Goal: Transaction & Acquisition: Obtain resource

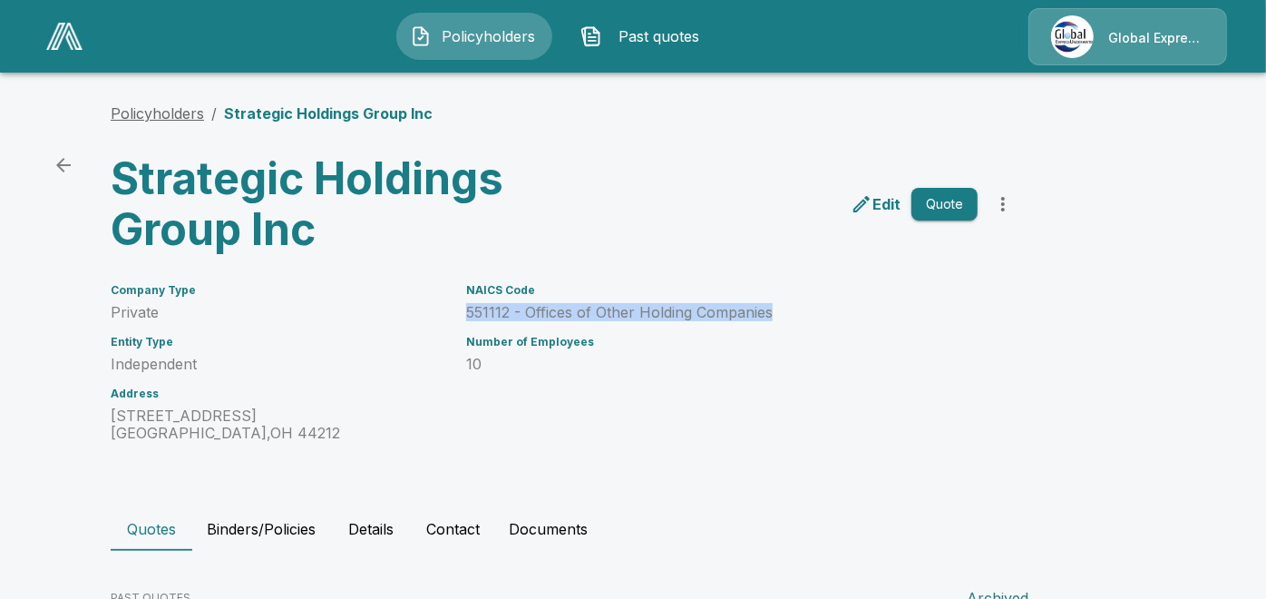
click at [170, 111] on link "Policyholders" at bounding box center [157, 113] width 93 height 18
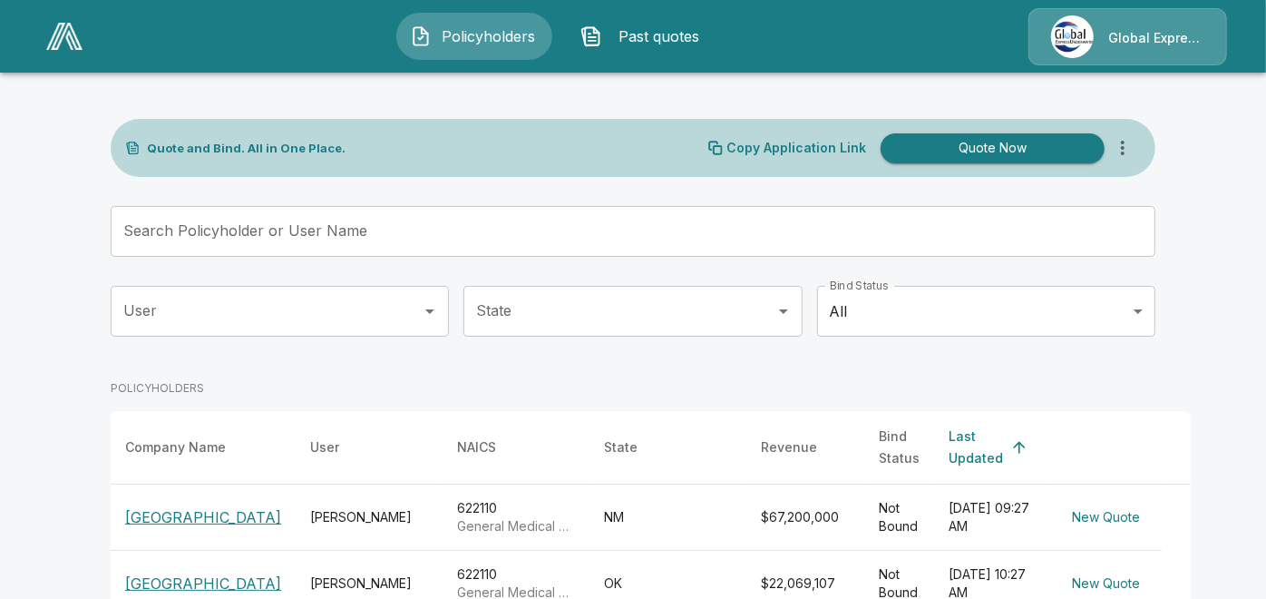
click at [627, 237] on input "Search Policyholder or User Name" at bounding box center [623, 231] width 1025 height 51
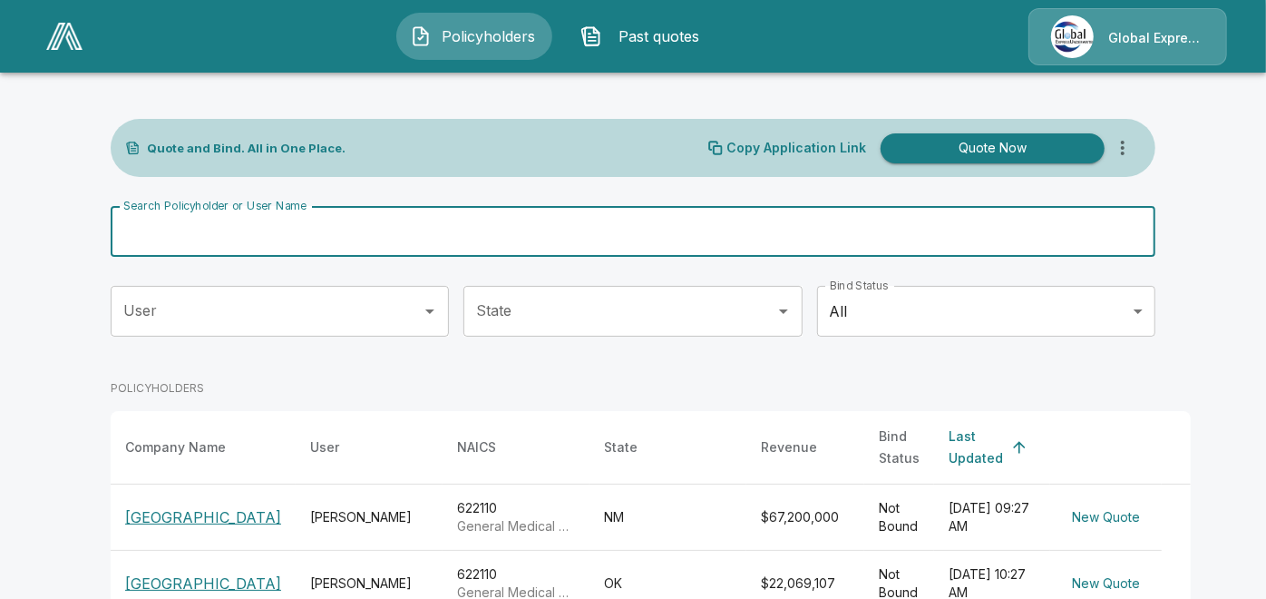
paste input "**********"
type input "**********"
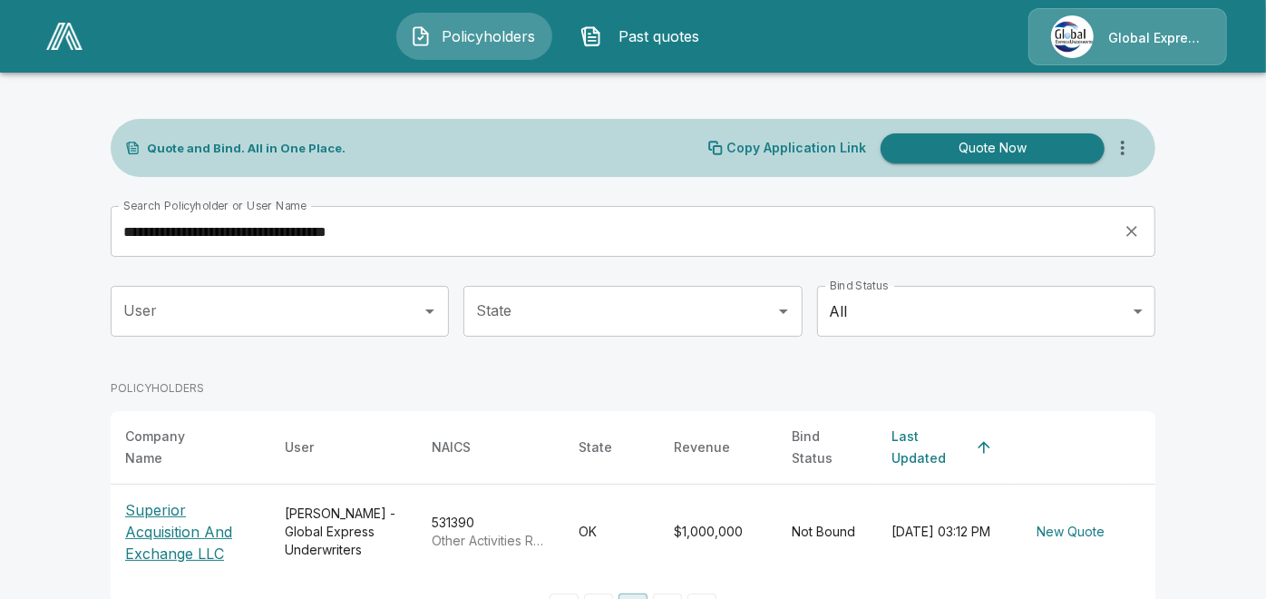
click at [201, 526] on p "Superior Acquisition And Exchange LLC" at bounding box center [190, 531] width 131 height 65
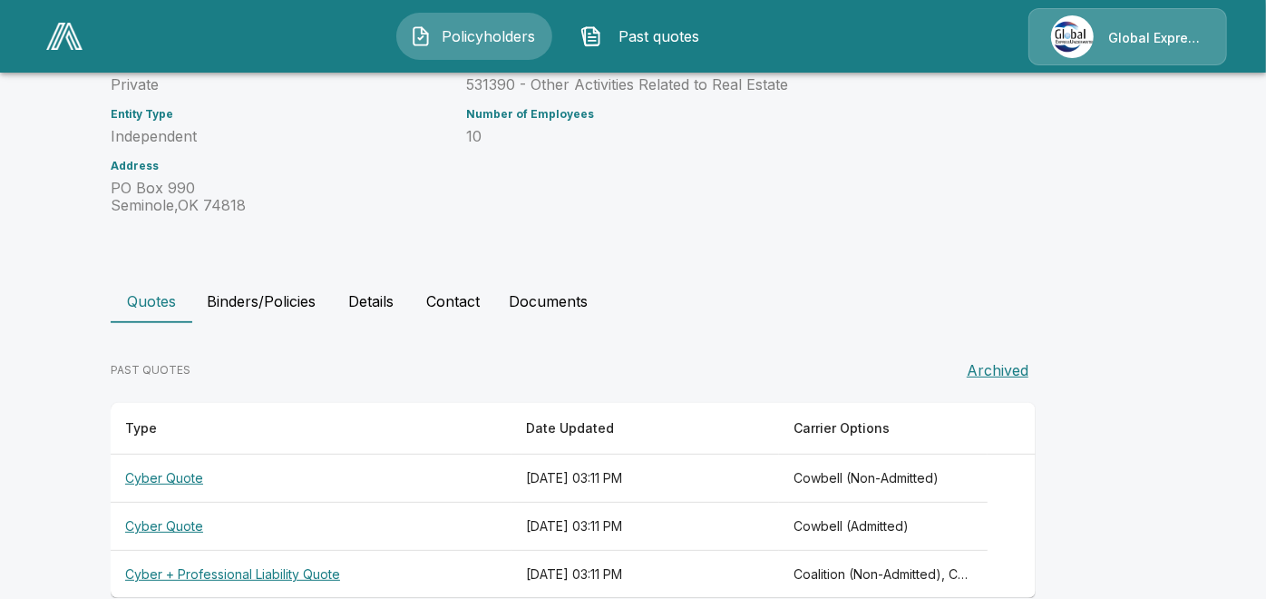
scroll to position [260, 0]
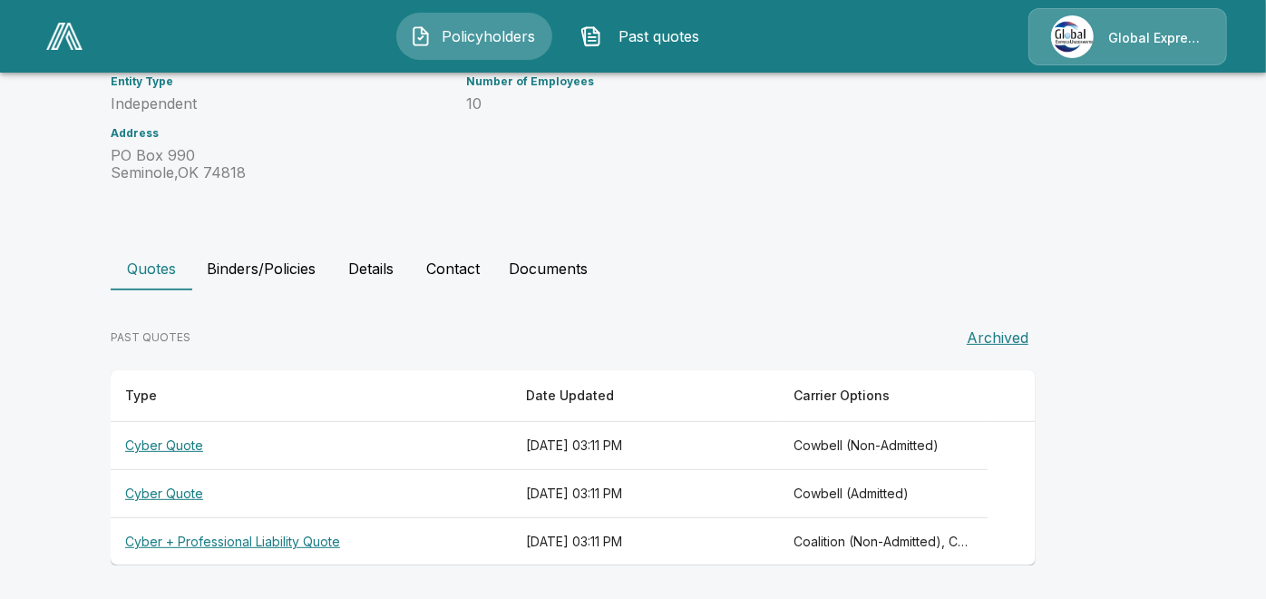
click at [200, 539] on th "Cyber + Professional Liability Quote" at bounding box center [311, 542] width 401 height 48
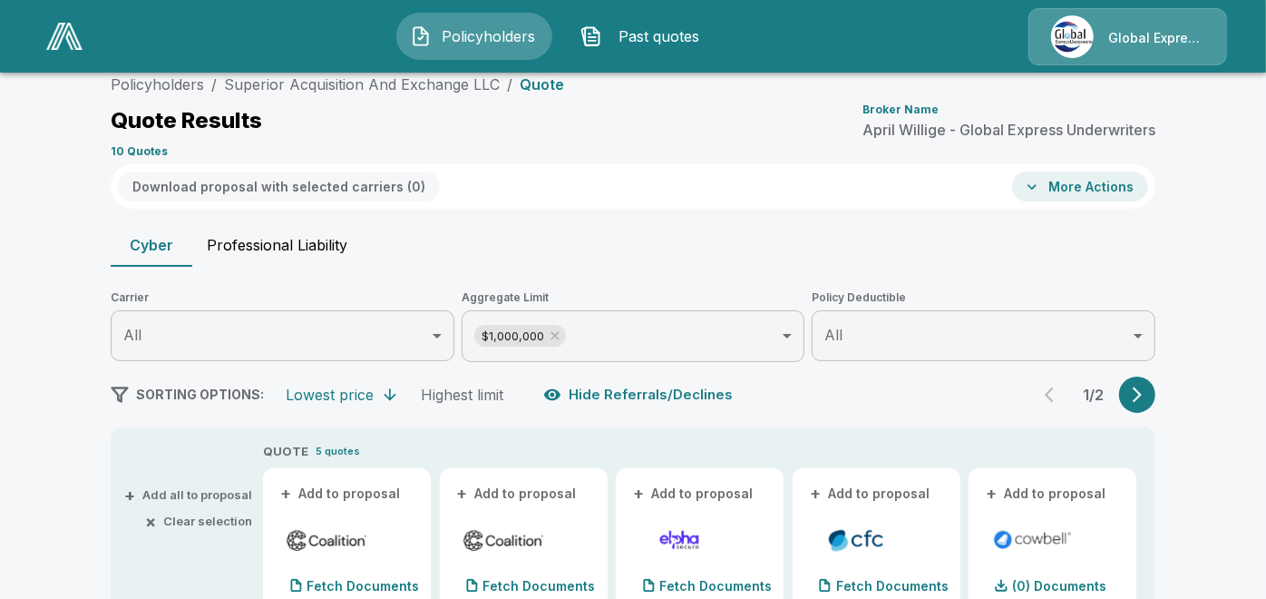
scroll to position [260, 0]
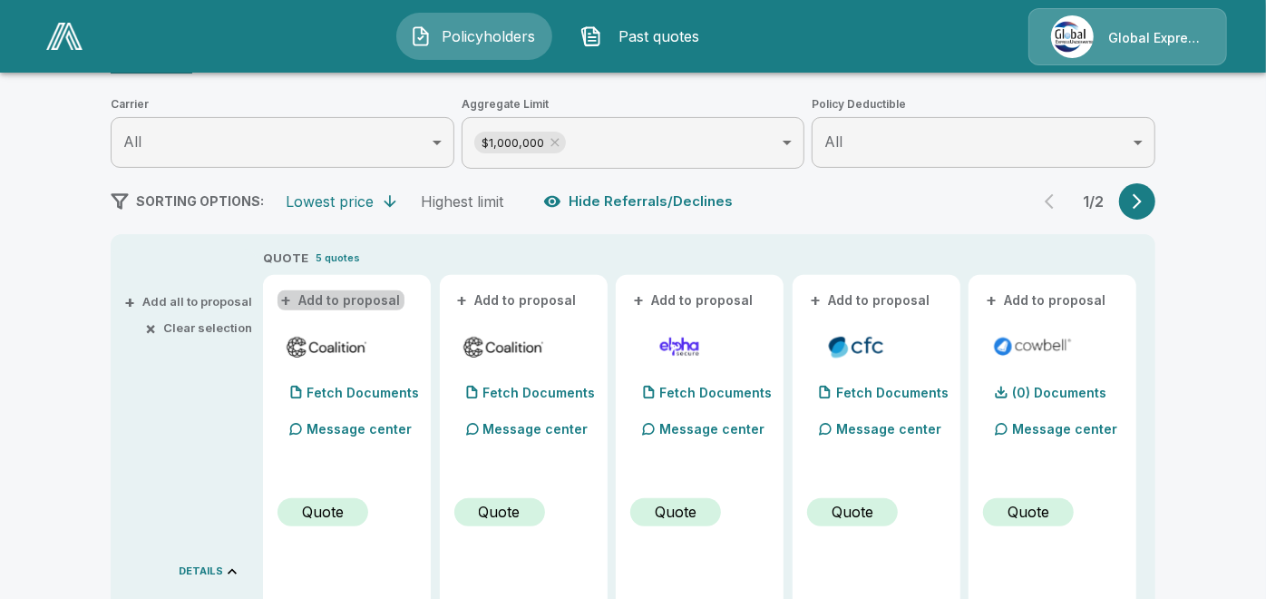
click at [372, 297] on button "+ Add to proposal" at bounding box center [341, 300] width 127 height 20
click at [521, 293] on button "+ Add to proposal" at bounding box center [518, 300] width 127 height 20
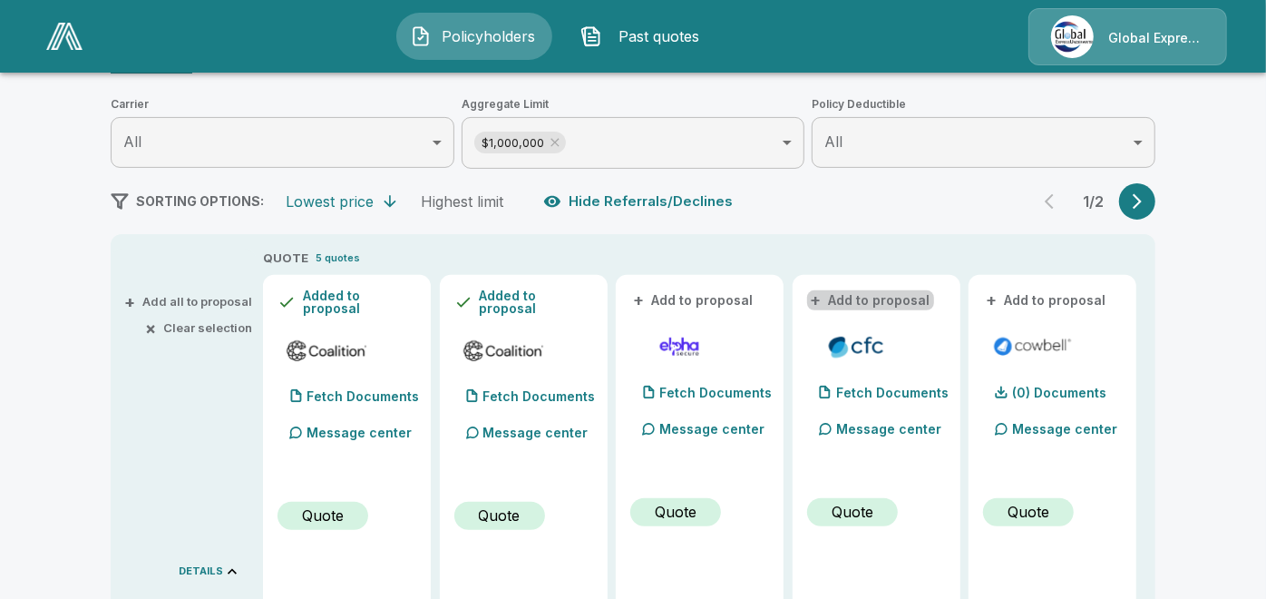
click at [899, 292] on button "+ Add to proposal" at bounding box center [870, 300] width 127 height 20
click at [1061, 294] on button "+ Add to proposal" at bounding box center [1046, 300] width 127 height 20
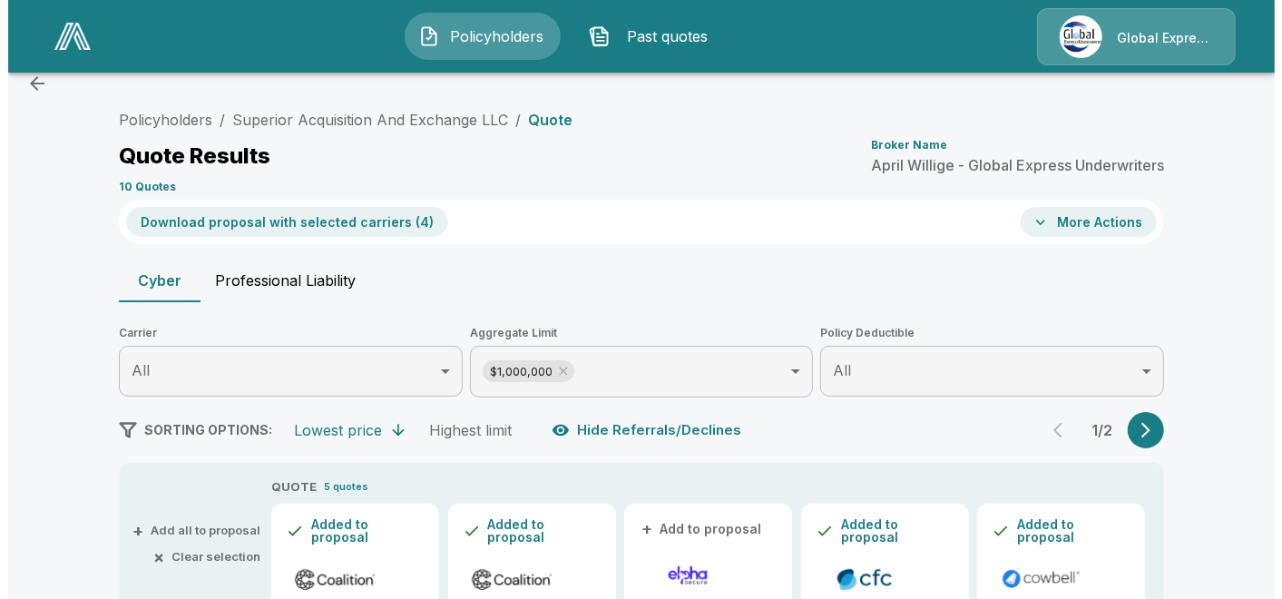
scroll to position [0, 0]
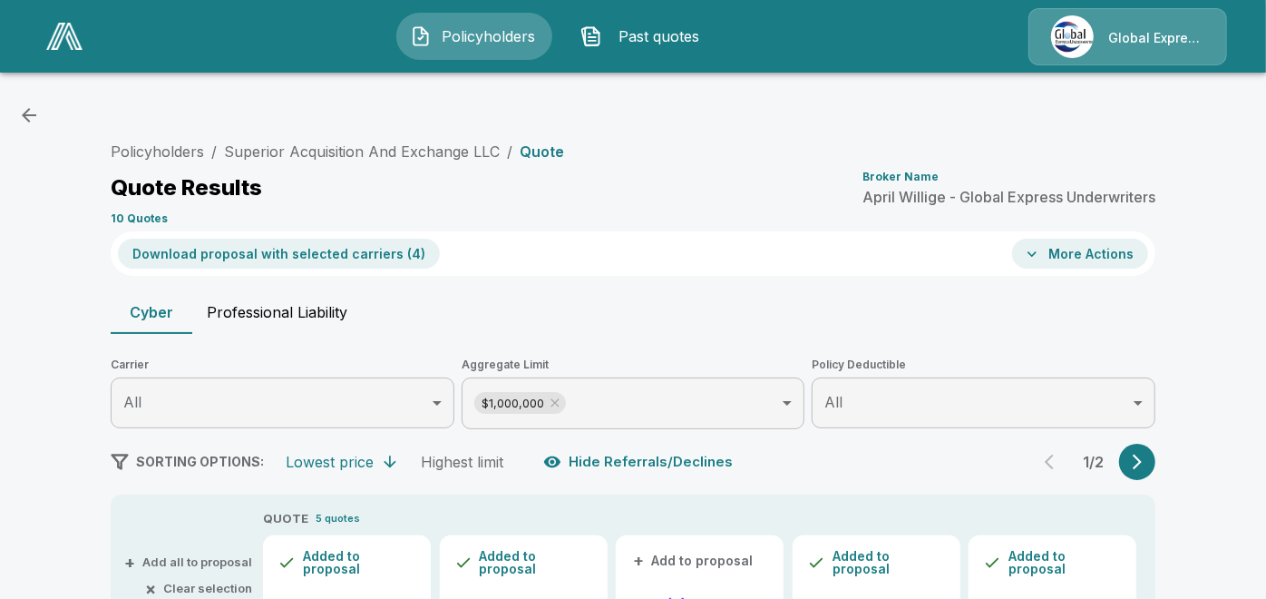
click at [352, 254] on button "Download proposal with selected carriers ( 4 )" at bounding box center [279, 254] width 322 height 30
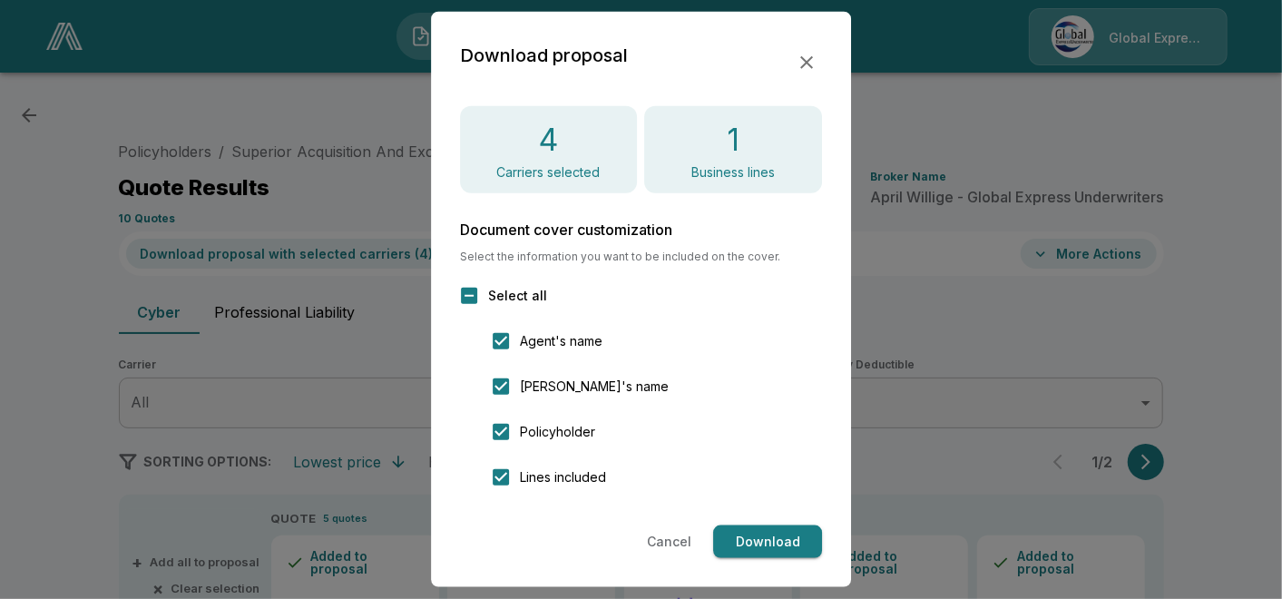
click at [769, 537] on button "Download" at bounding box center [767, 542] width 109 height 34
click at [803, 60] on icon "button" at bounding box center [806, 62] width 13 height 13
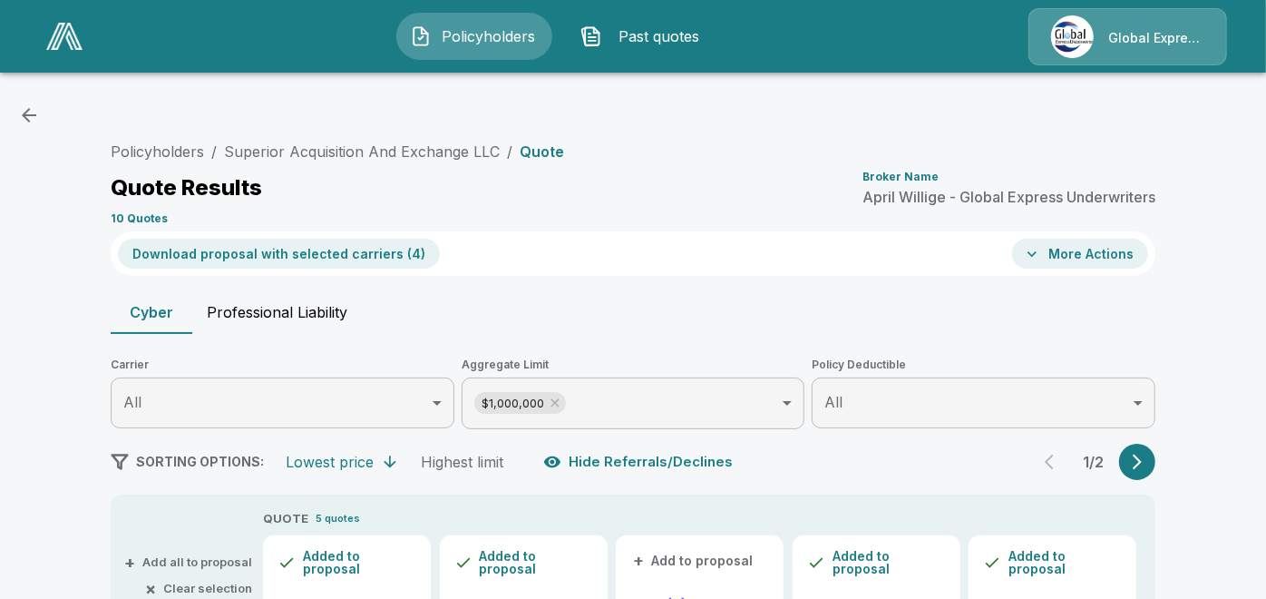
click at [1072, 253] on button "More Actions" at bounding box center [1080, 254] width 136 height 30
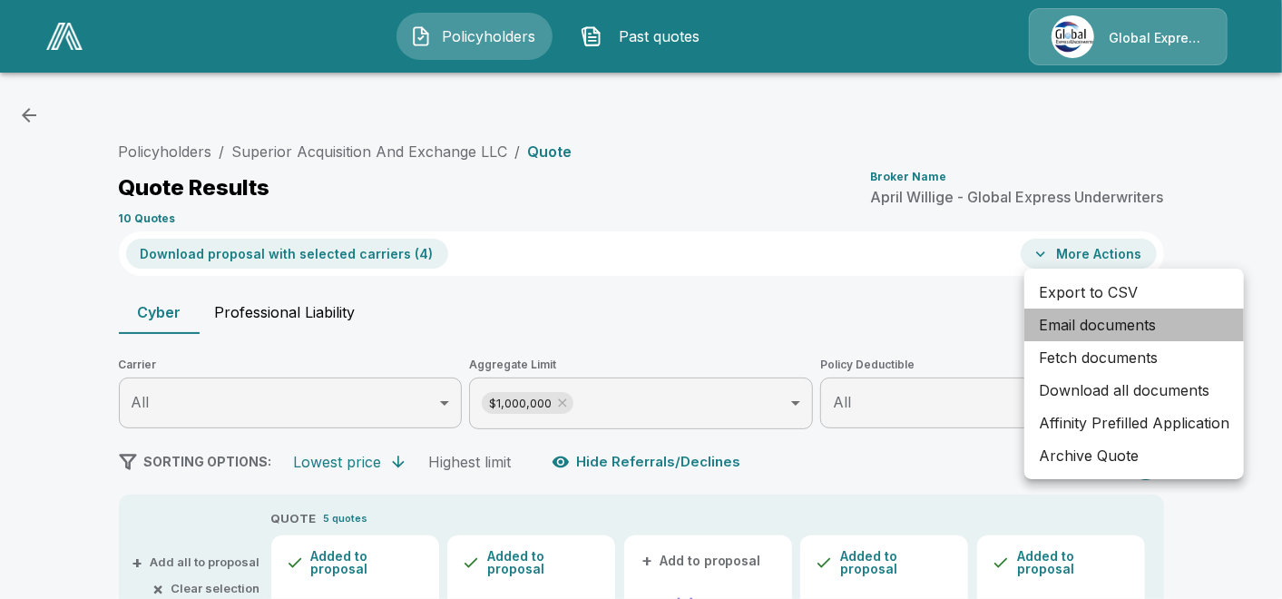
click at [1073, 327] on li "Email documents" at bounding box center [1134, 324] width 220 height 33
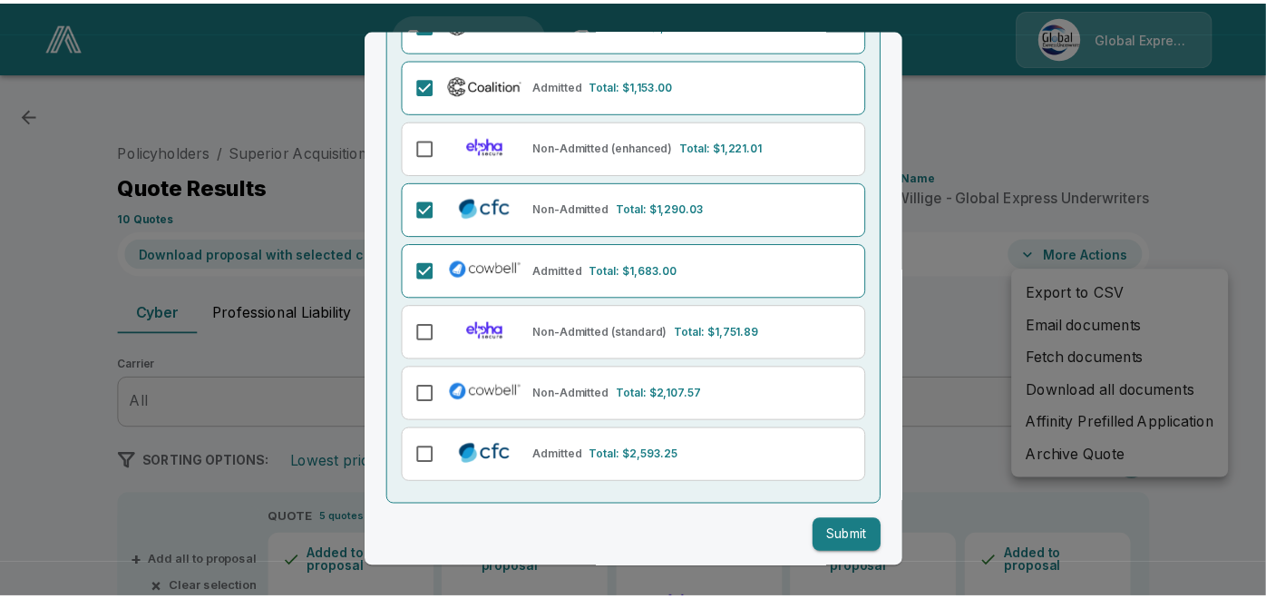
scroll to position [230, 0]
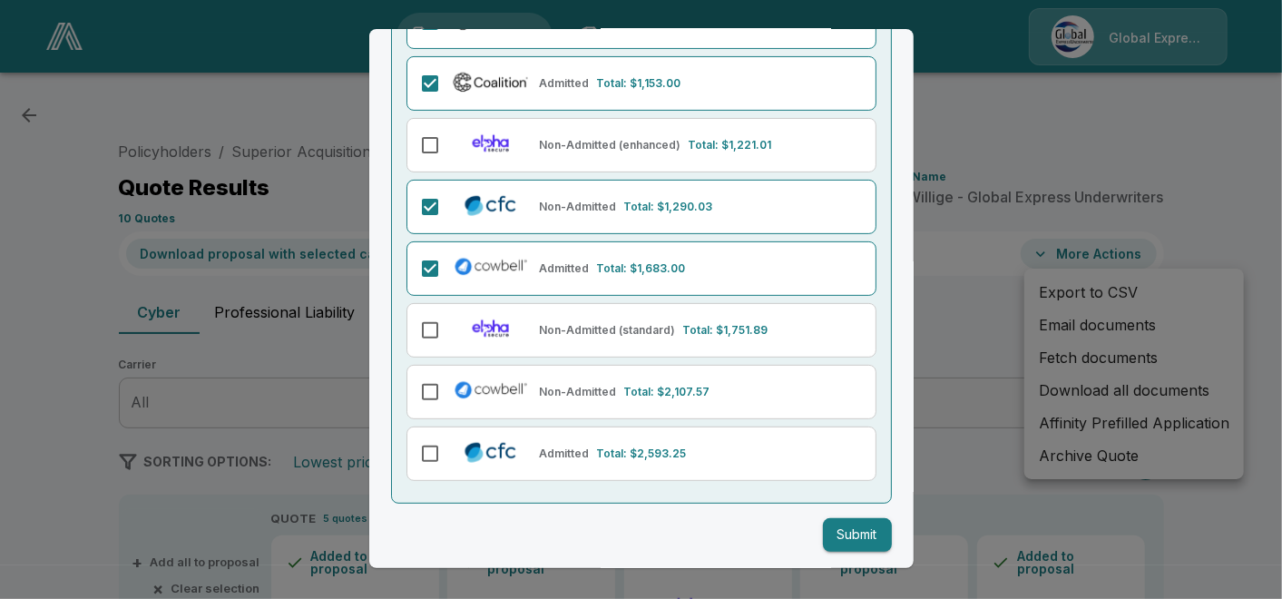
click at [856, 536] on button "Submit" at bounding box center [857, 535] width 69 height 34
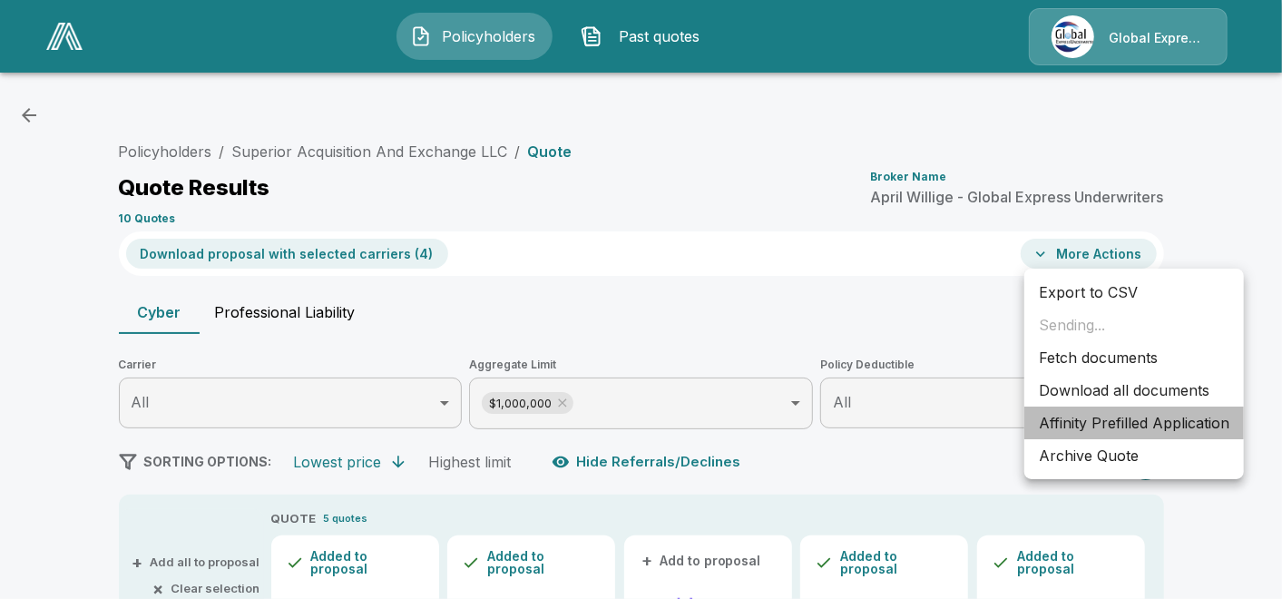
click at [1097, 420] on li "Affinity Prefilled Application" at bounding box center [1134, 422] width 220 height 33
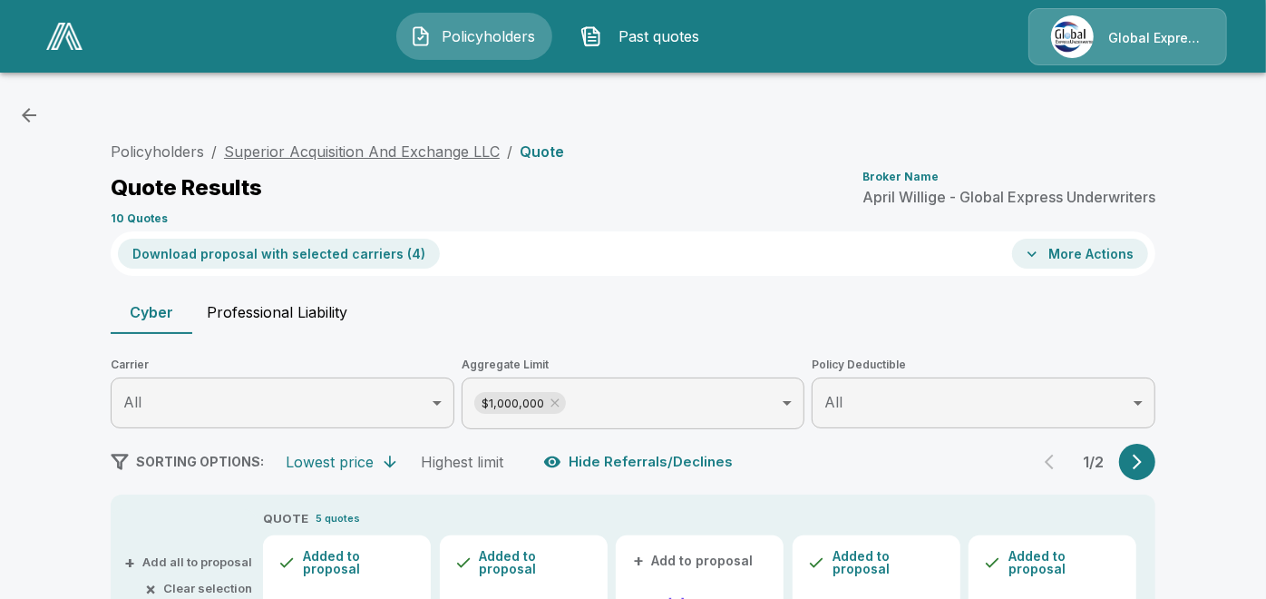
click at [427, 152] on link "Superior Acquisition And Exchange LLC" at bounding box center [362, 151] width 276 height 18
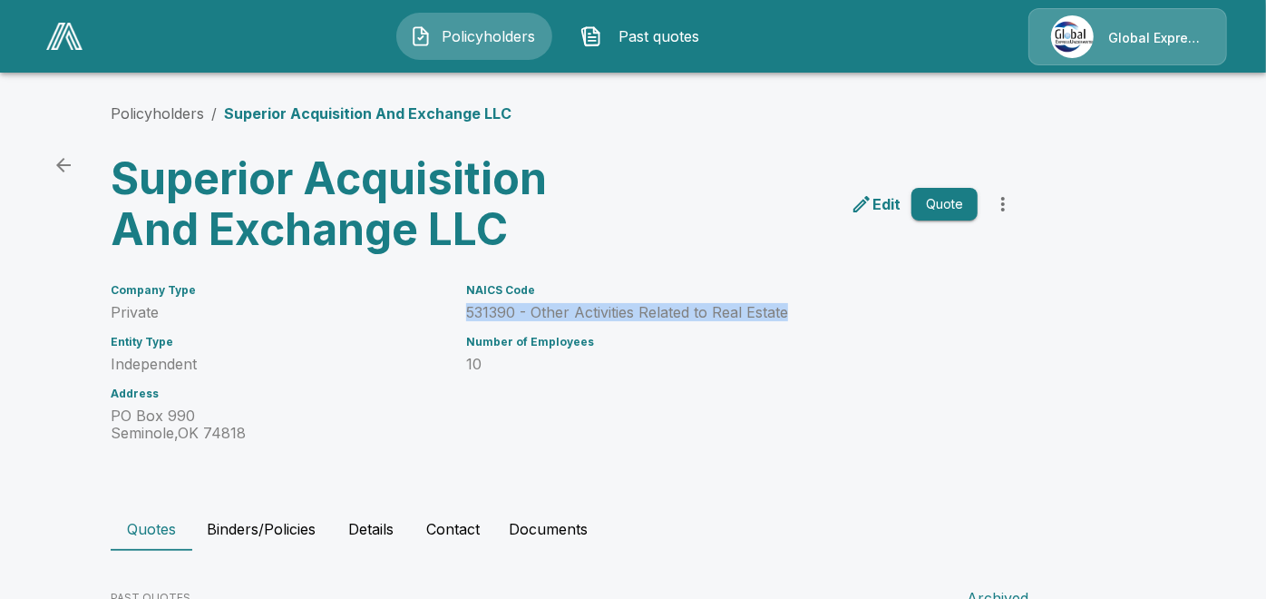
drag, startPoint x: 472, startPoint y: 313, endPoint x: 800, endPoint y: 311, distance: 328.4
click at [800, 311] on div "NAICS Code 531390 - Other Activities Related to Real Estate Number of Employees…" at bounding box center [711, 352] width 533 height 180
copy p "531390 - Other Activities Related to Real Estate"
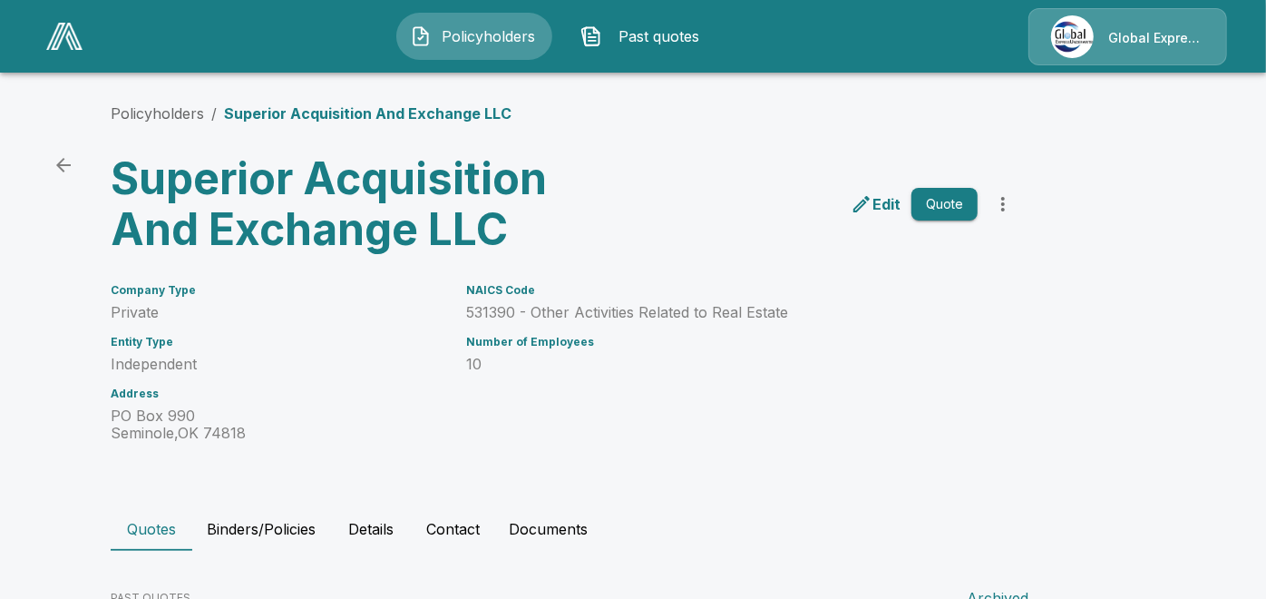
click at [646, 84] on div "Policyholders / Superior Acquisition And Exchange LLC Superior Acquisition And …" at bounding box center [633, 464] width 1089 height 792
click at [165, 118] on link "Policyholders" at bounding box center [157, 113] width 93 height 18
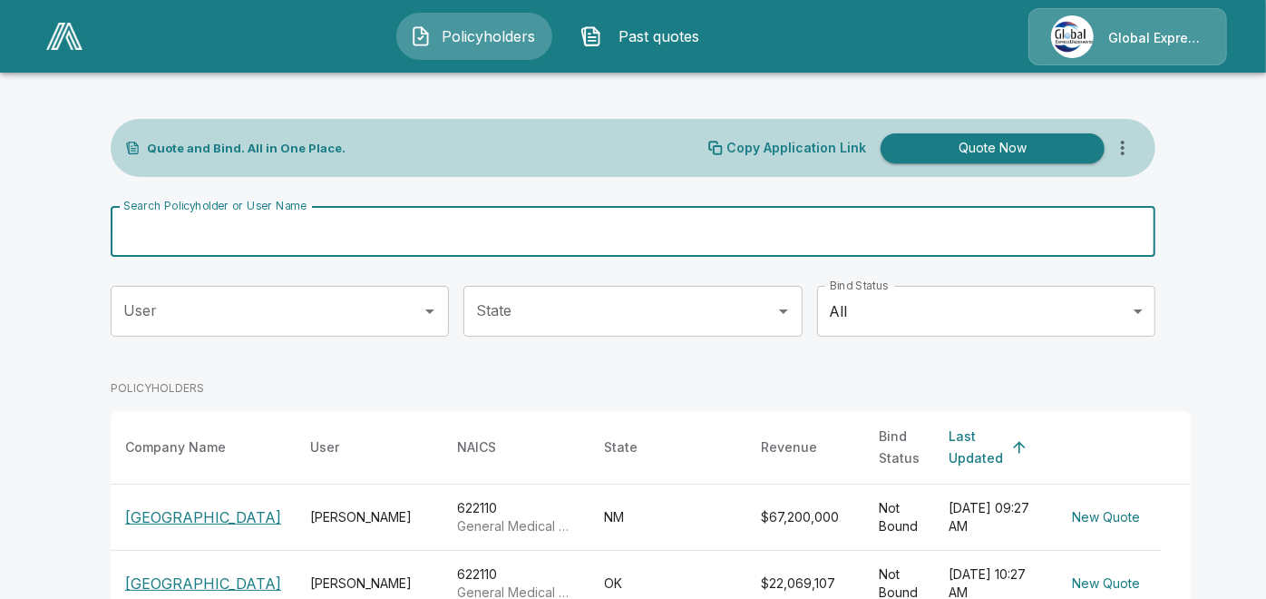
click at [470, 238] on input "Search Policyholder or User Name" at bounding box center [623, 231] width 1025 height 51
paste input "**********"
type input "**********"
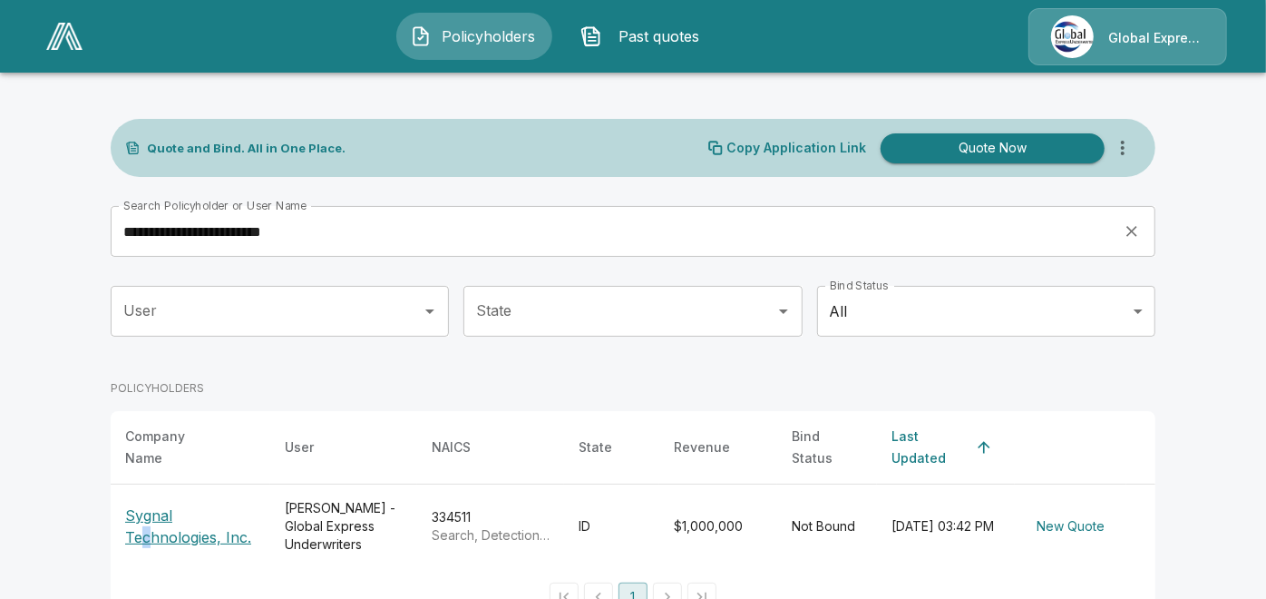
drag, startPoint x: 161, startPoint y: 510, endPoint x: 153, endPoint y: 524, distance: 16.2
click at [153, 524] on p "Sygnal Technologies, Inc." at bounding box center [190, 526] width 131 height 44
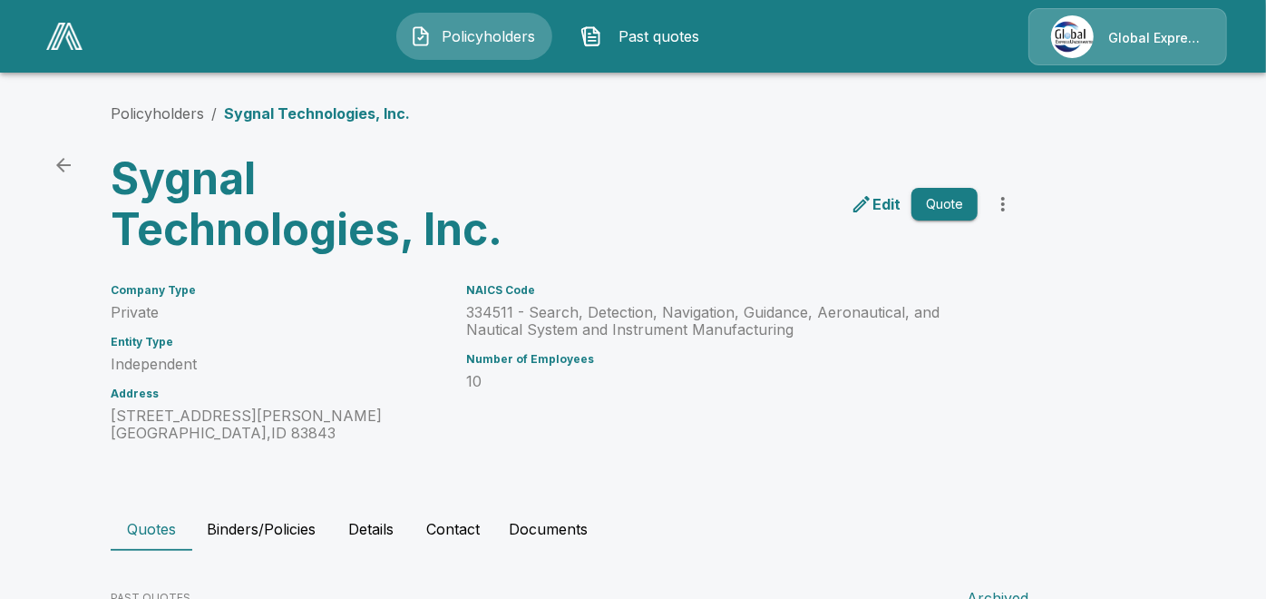
drag, startPoint x: 0, startPoint y: 0, endPoint x: 650, endPoint y: 171, distance: 671.6
click at [650, 171] on div "Edit Quote" at bounding box center [790, 197] width 463 height 116
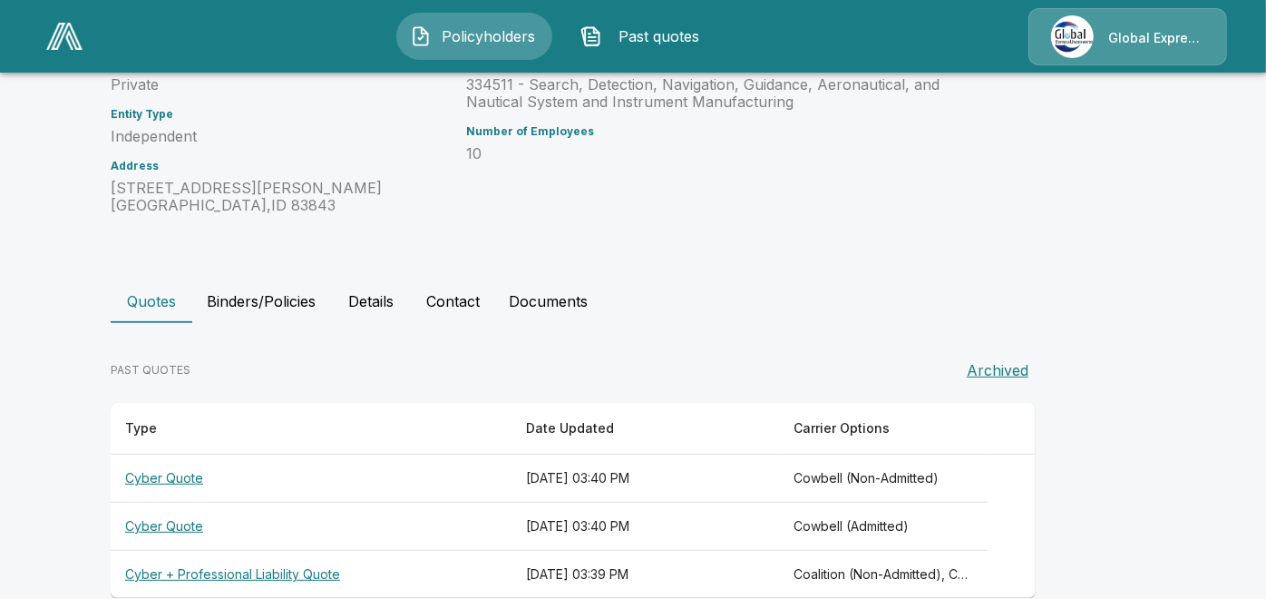
scroll to position [260, 0]
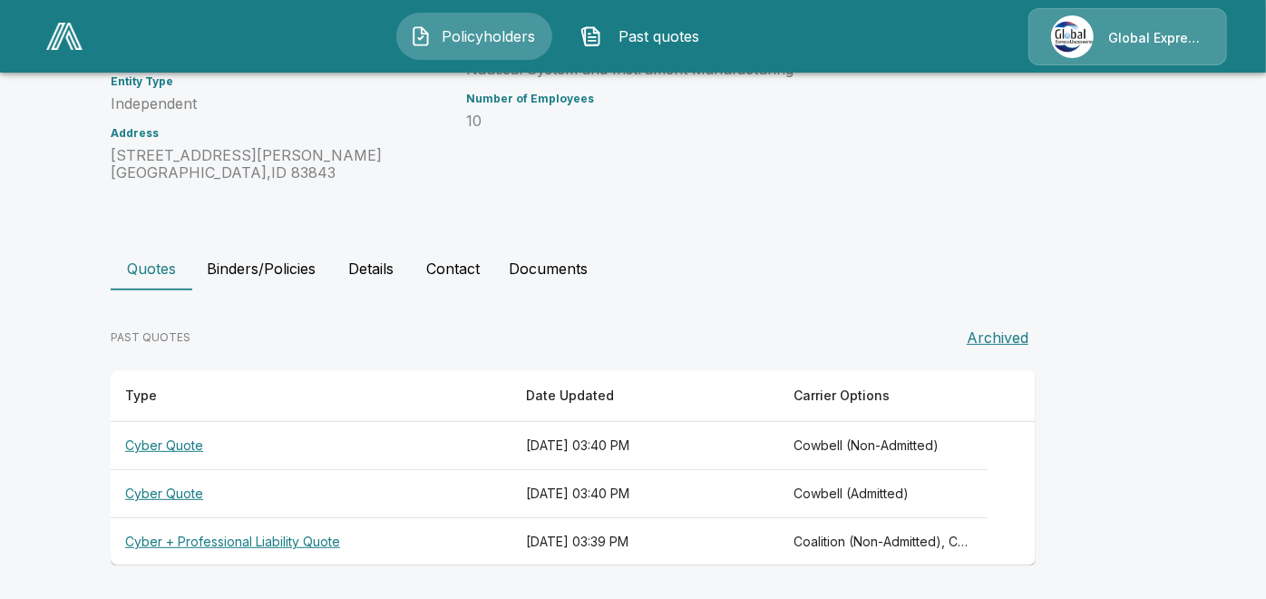
click at [329, 532] on th "Cyber + Professional Liability Quote" at bounding box center [311, 542] width 401 height 48
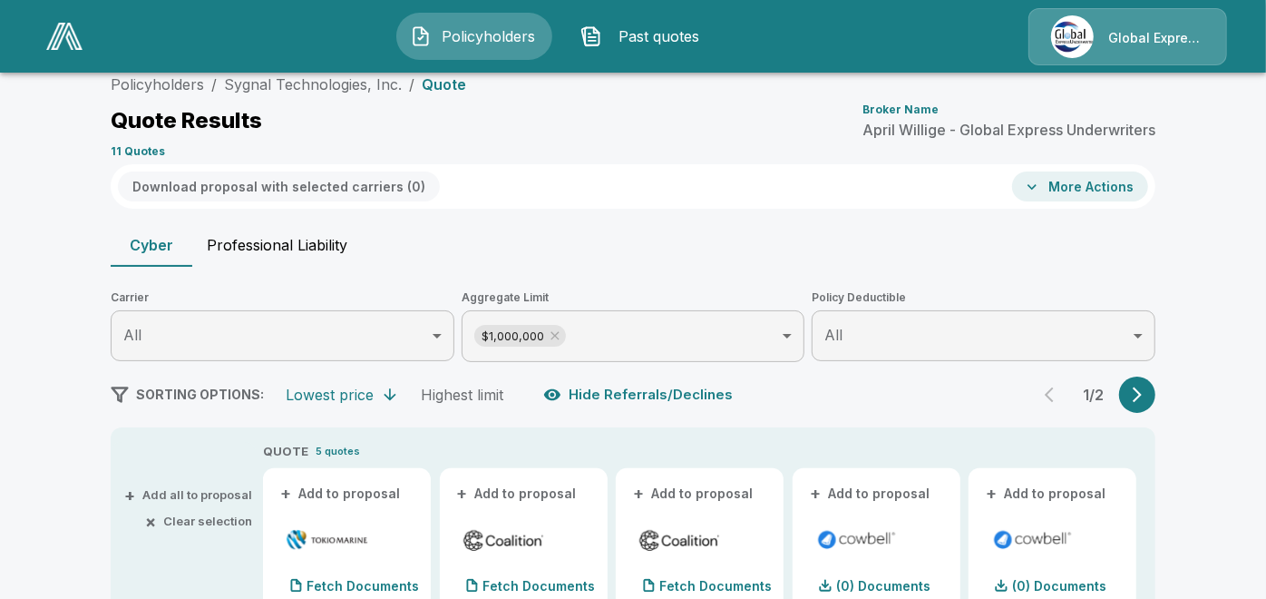
scroll to position [260, 0]
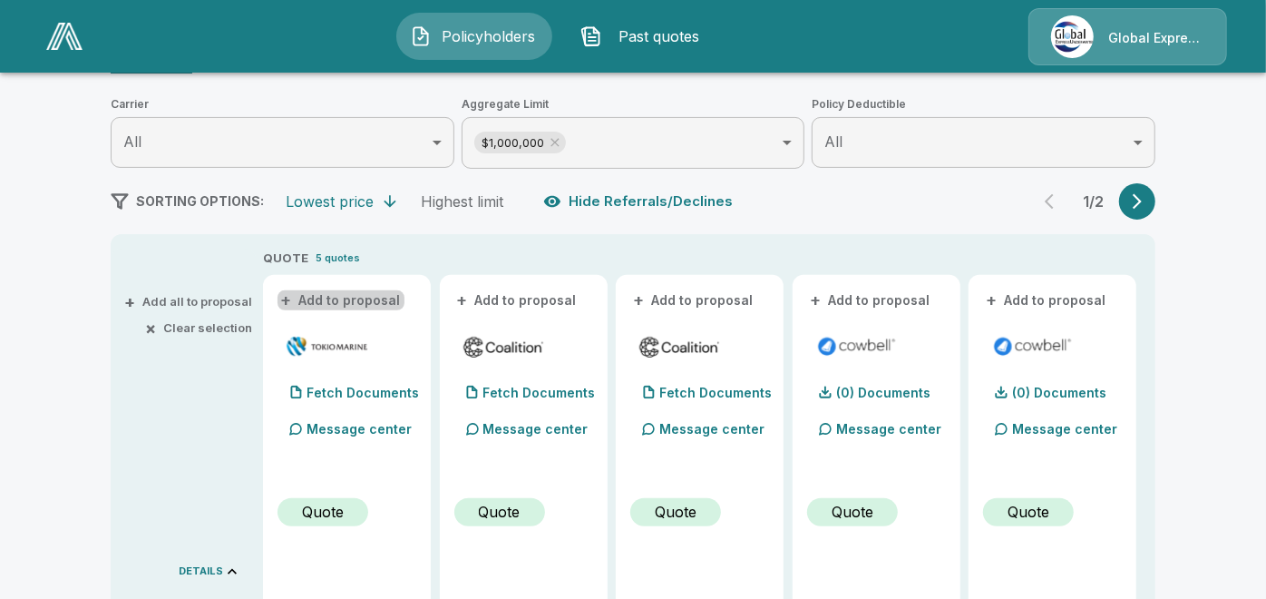
click at [348, 292] on button "+ Add to proposal" at bounding box center [341, 300] width 127 height 20
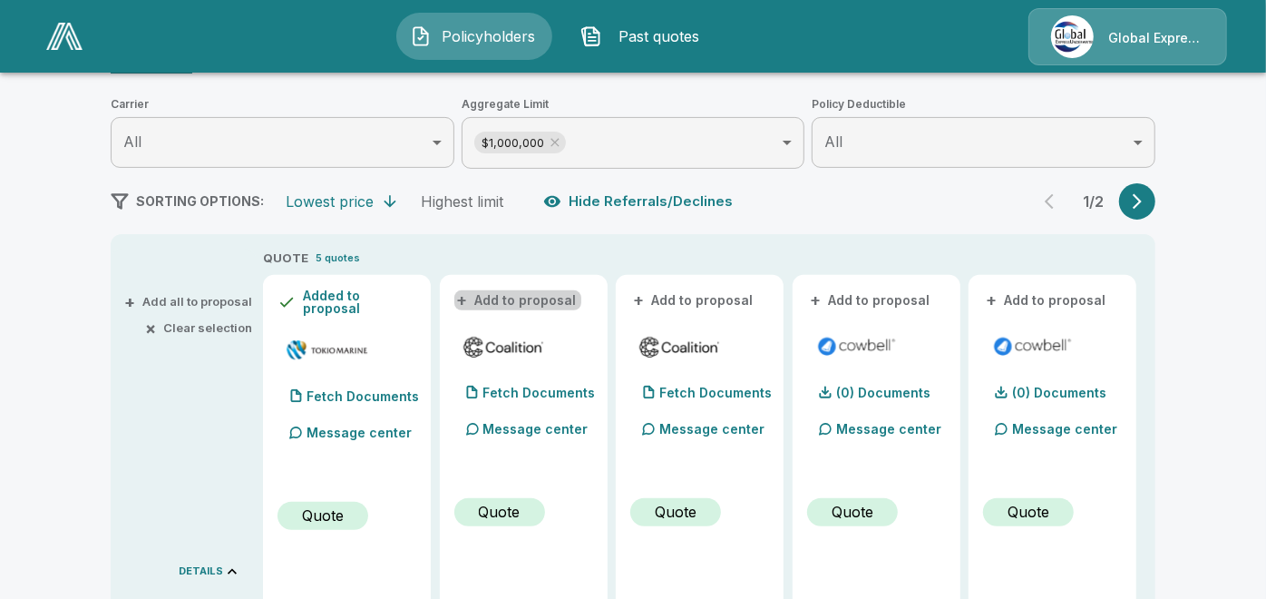
click at [528, 297] on button "+ Add to proposal" at bounding box center [518, 300] width 127 height 20
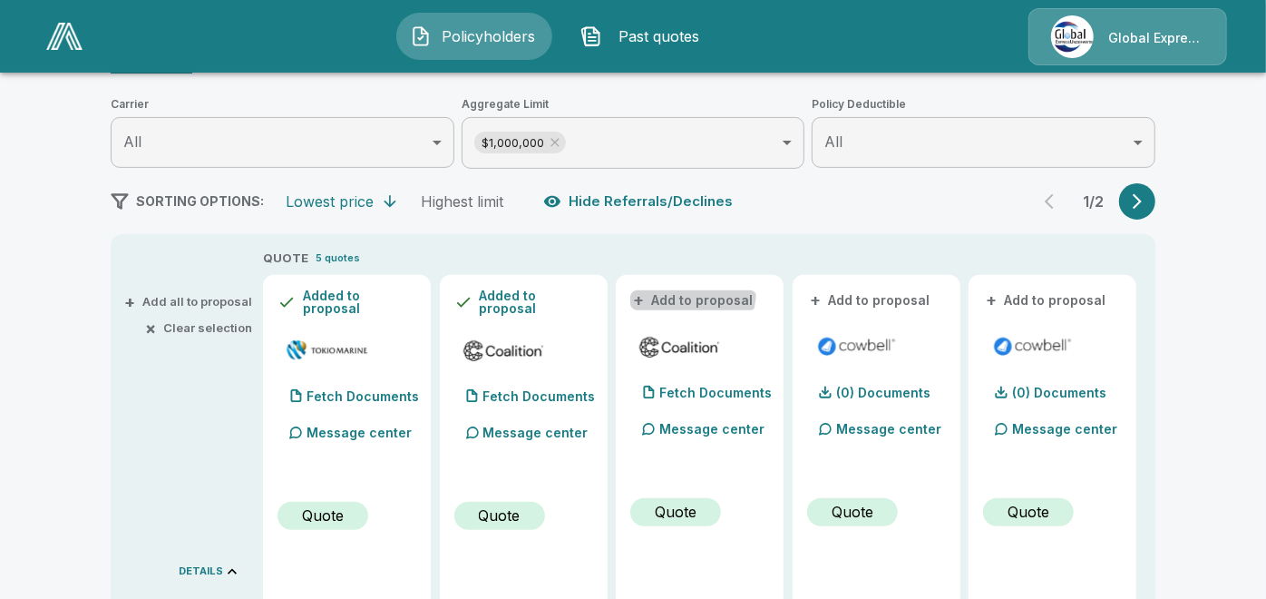
click at [691, 290] on button "+ Add to proposal" at bounding box center [694, 300] width 127 height 20
click at [866, 293] on button "+ Add to proposal" at bounding box center [870, 300] width 127 height 20
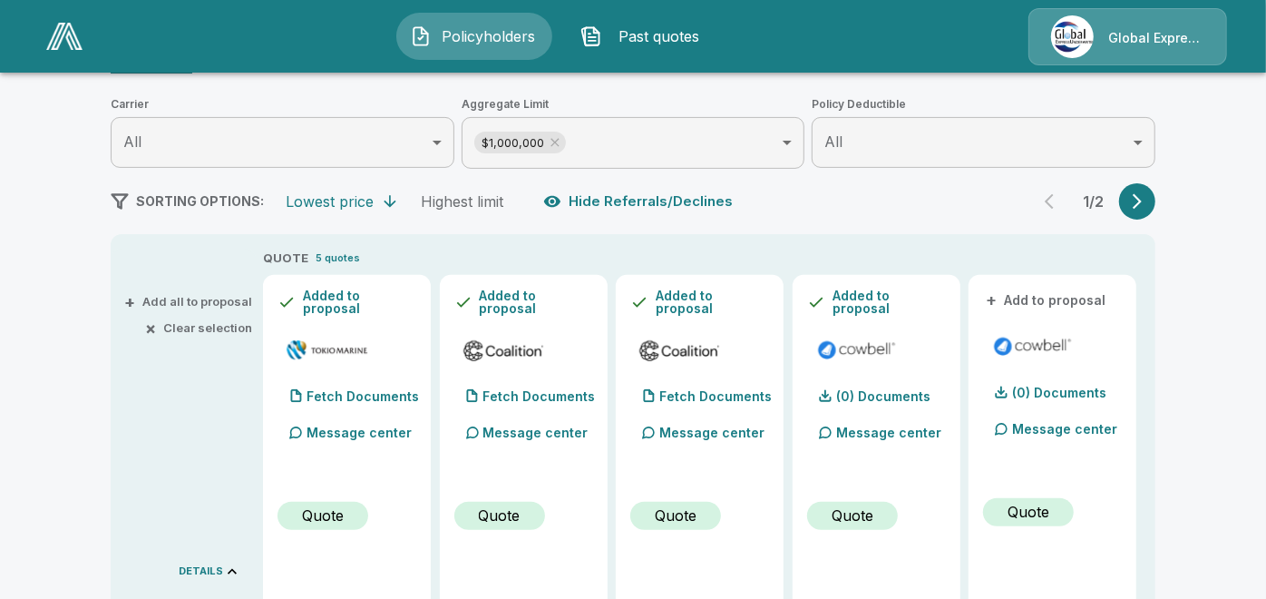
drag, startPoint x: 1274, startPoint y: 15, endPoint x: 1248, endPoint y: 438, distance: 424.4
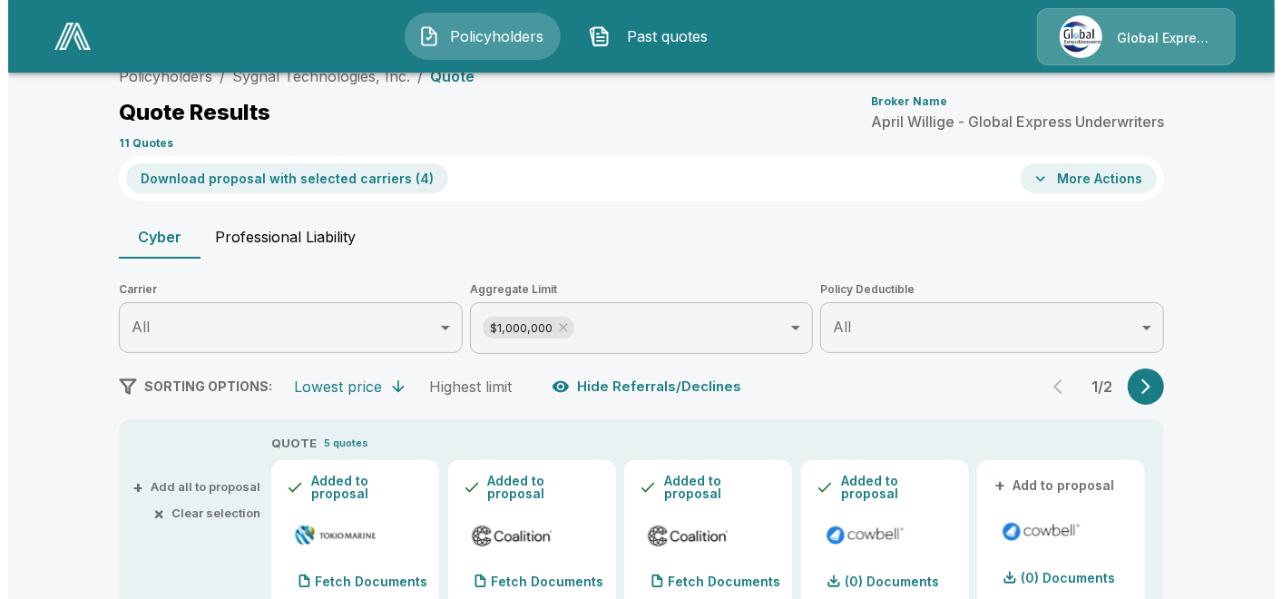
scroll to position [59, 0]
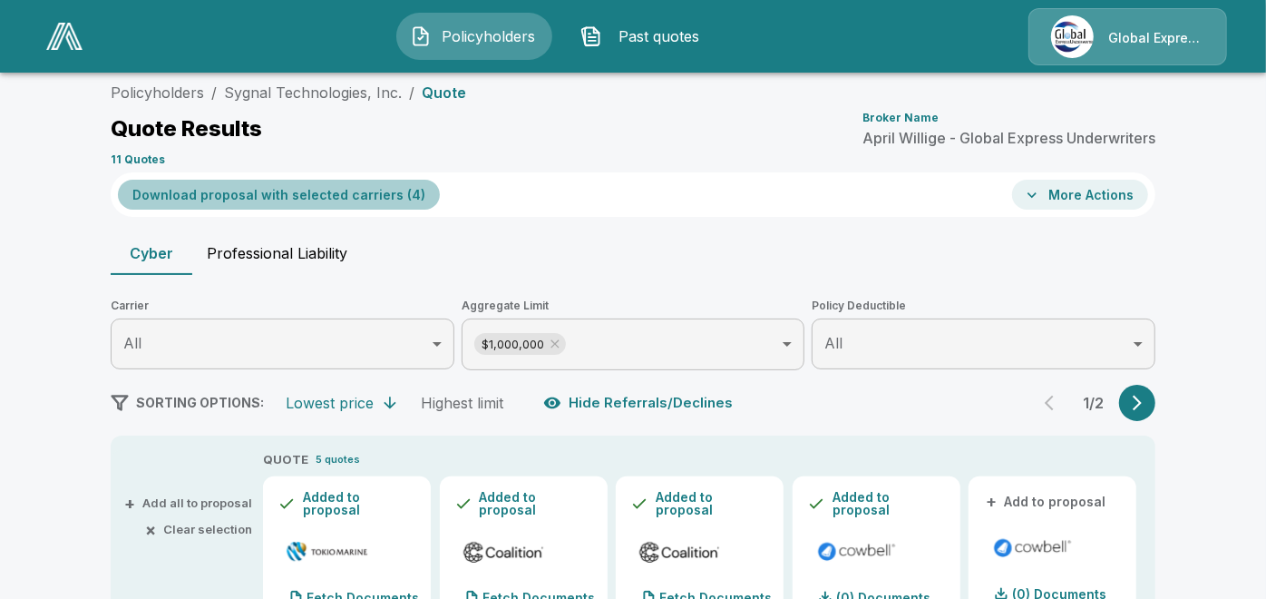
click at [357, 191] on button "Download proposal with selected carriers ( 4 )" at bounding box center [279, 195] width 322 height 30
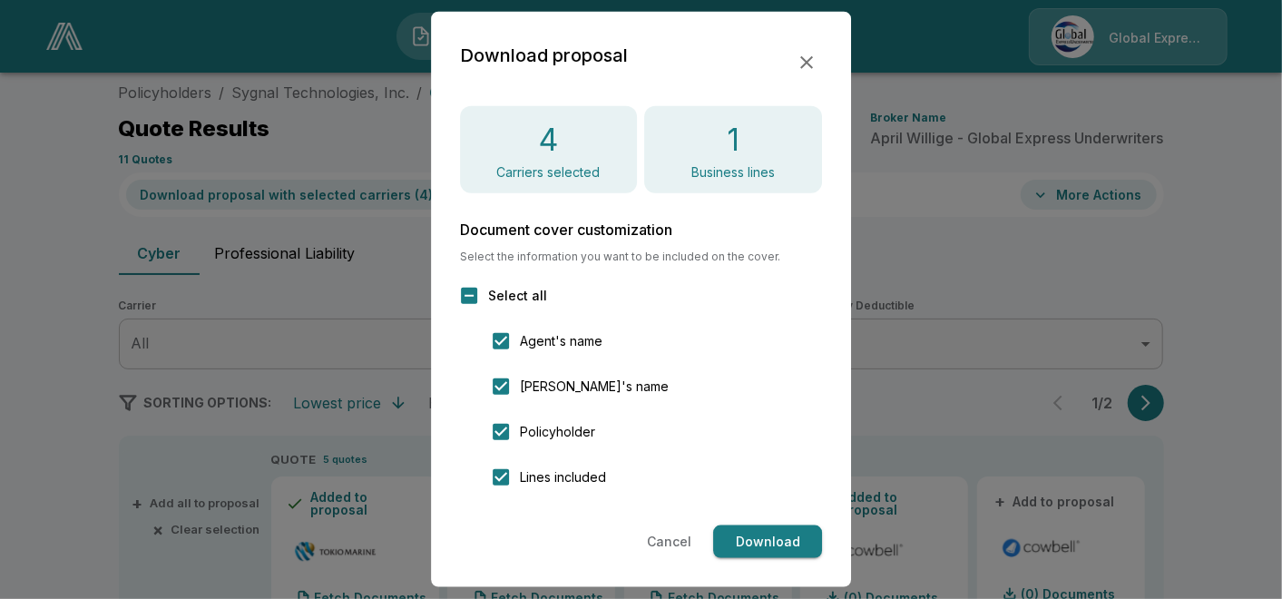
click at [772, 537] on button "Download" at bounding box center [767, 542] width 109 height 34
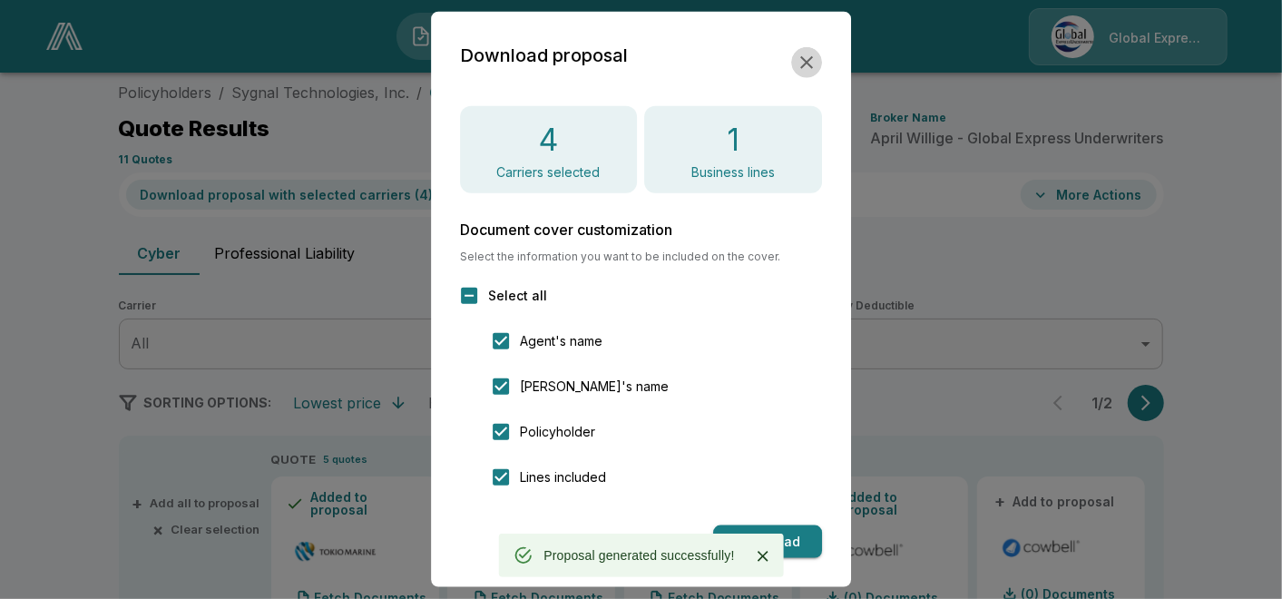
click at [802, 57] on icon "button" at bounding box center [806, 62] width 13 height 13
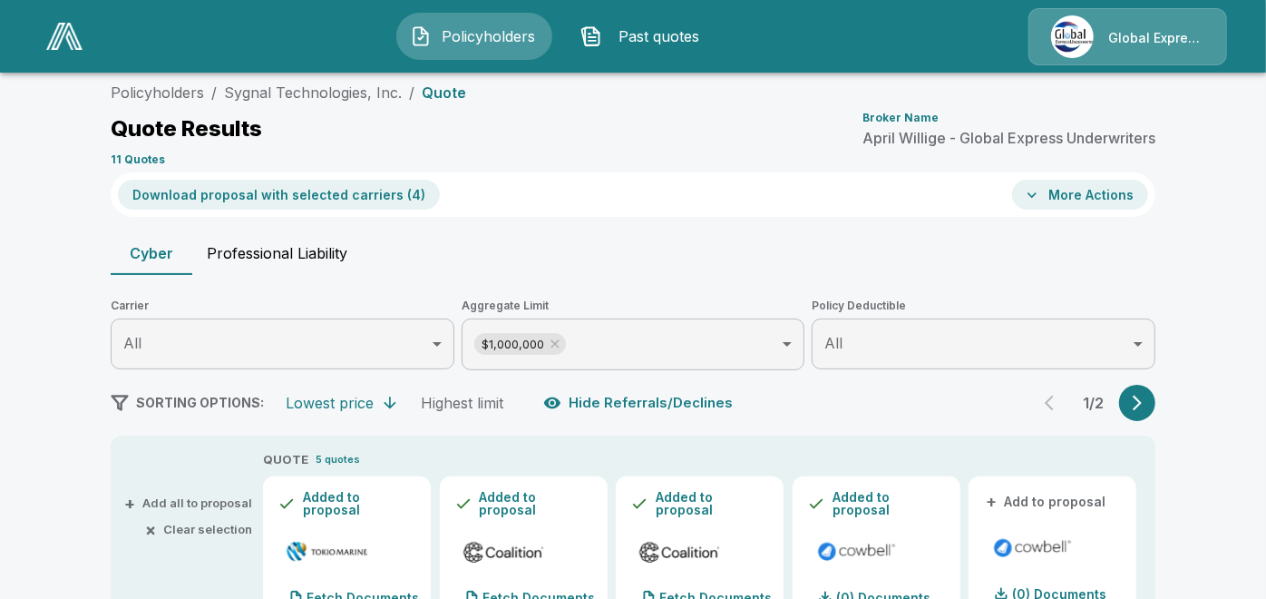
drag, startPoint x: 1104, startPoint y: 197, endPoint x: 842, endPoint y: 234, distance: 264.8
drag, startPoint x: 842, startPoint y: 234, endPoint x: 1044, endPoint y: 191, distance: 206.9
click at [1041, 191] on icon "button" at bounding box center [1032, 195] width 18 height 18
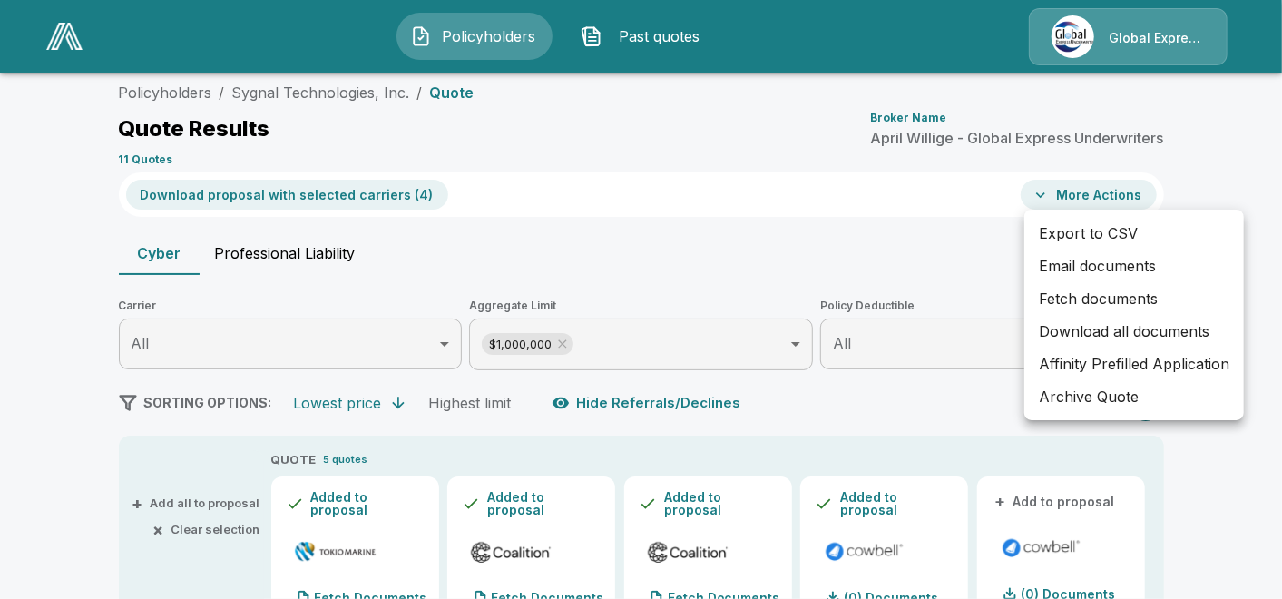
click at [1070, 264] on li "Email documents" at bounding box center [1134, 265] width 220 height 33
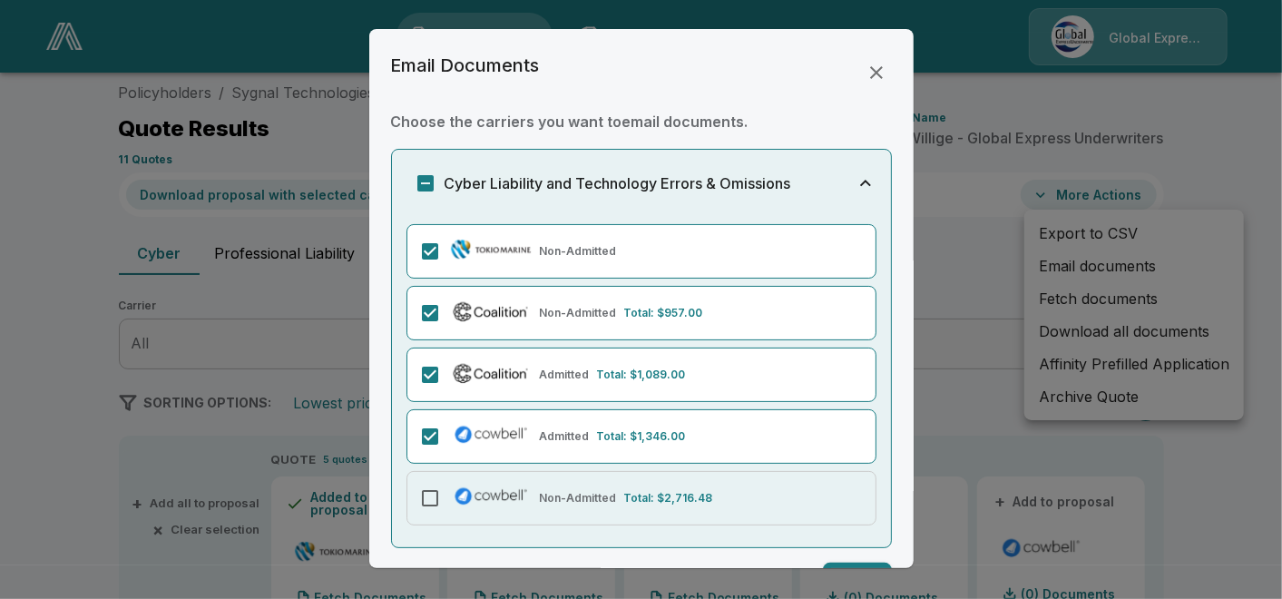
drag, startPoint x: 842, startPoint y: 560, endPoint x: 819, endPoint y: 521, distance: 45.1
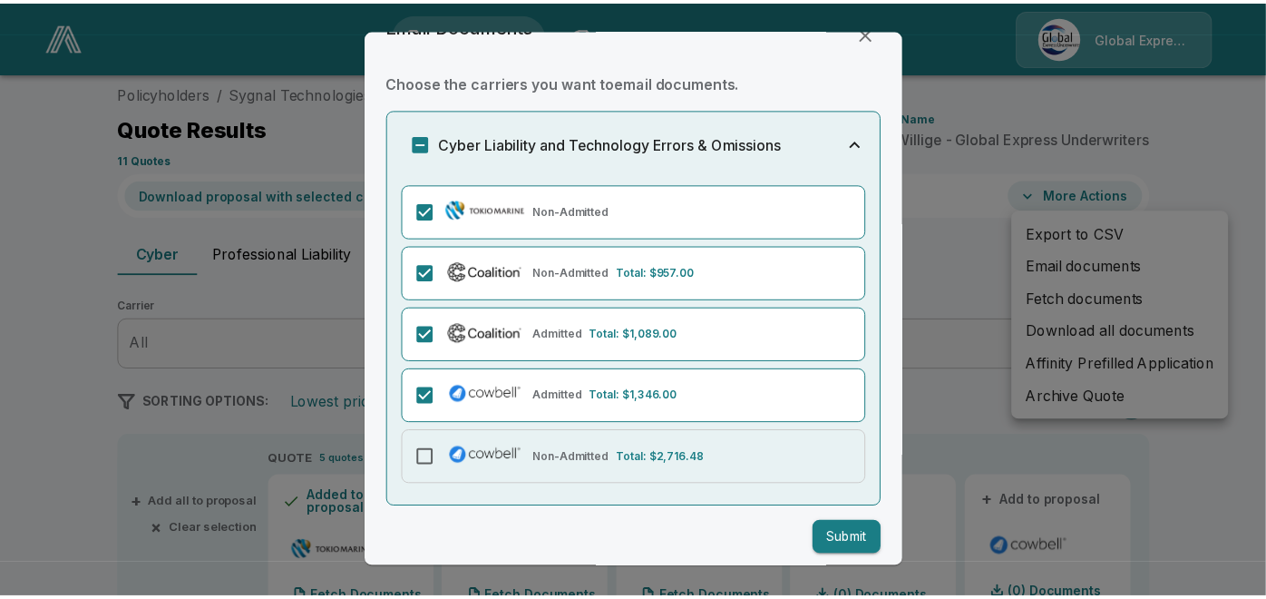
scroll to position [46, 0]
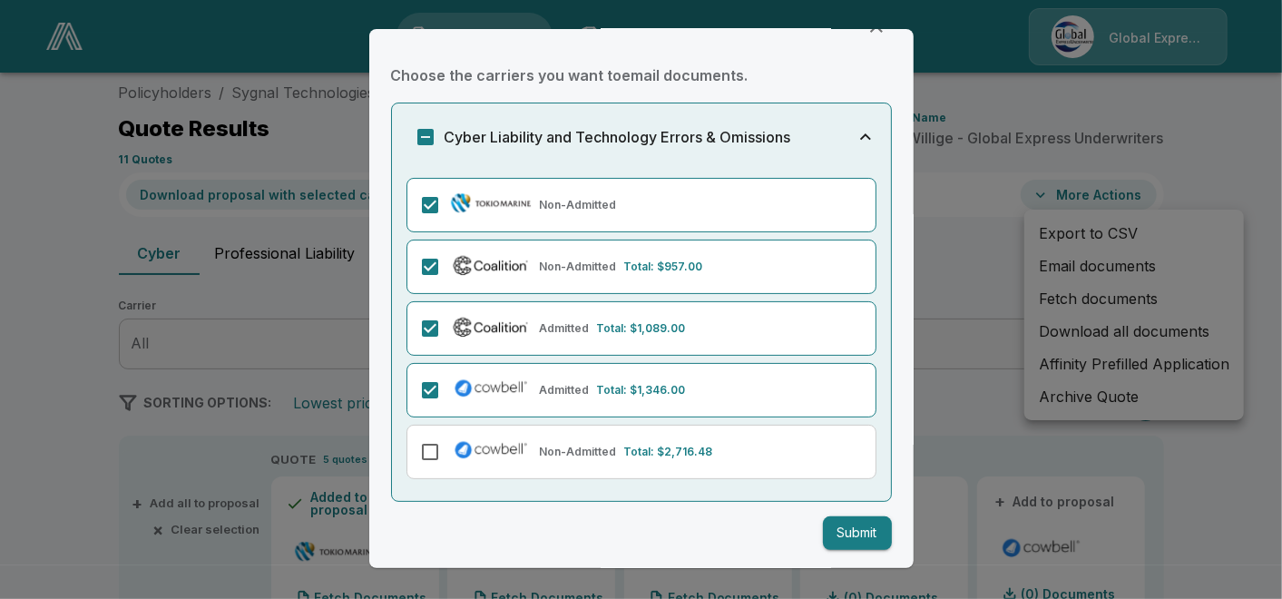
drag, startPoint x: 842, startPoint y: 532, endPoint x: 868, endPoint y: 533, distance: 26.4
click at [842, 532] on button "Submit" at bounding box center [857, 533] width 69 height 34
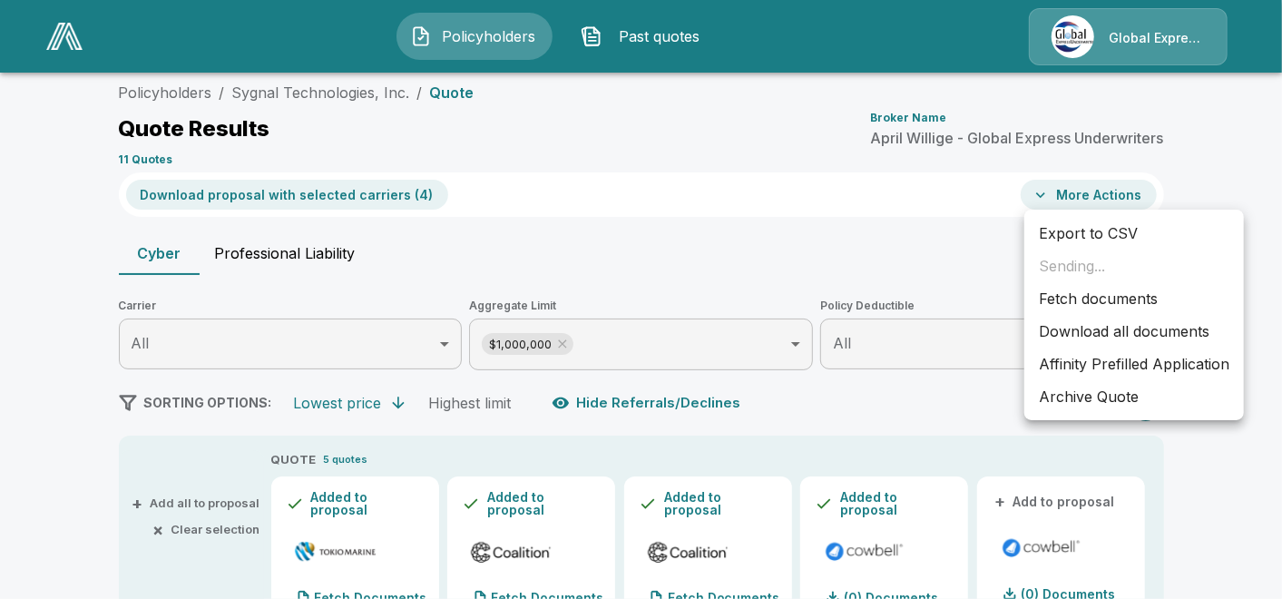
click at [807, 513] on div at bounding box center [641, 299] width 1282 height 599
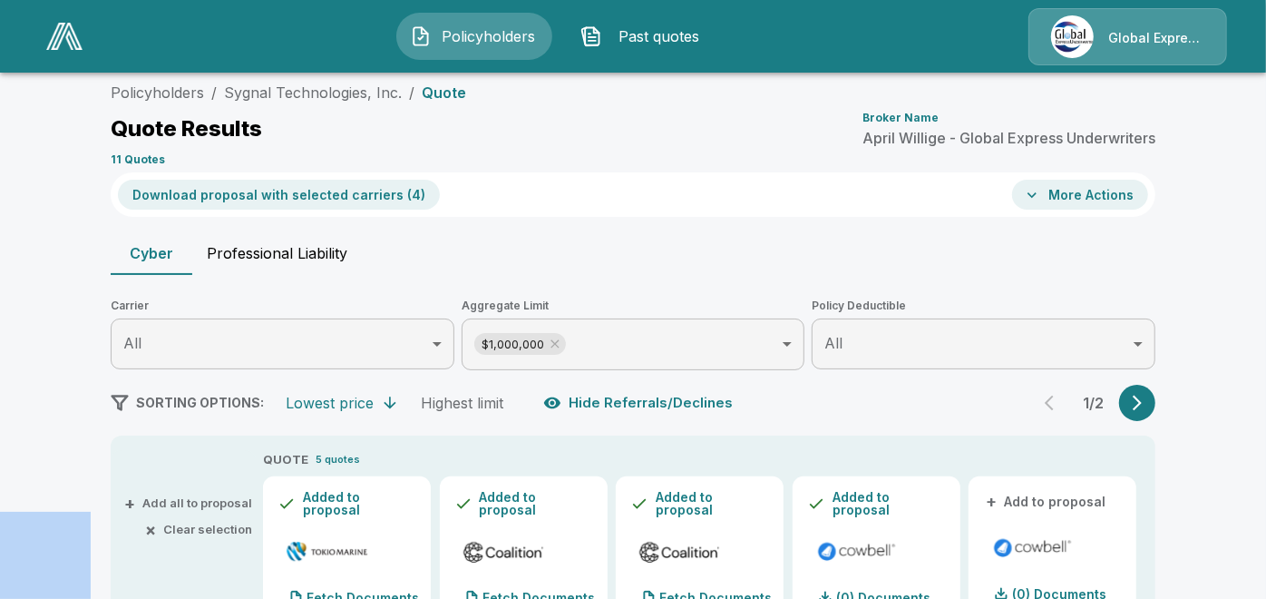
click at [807, 513] on div at bounding box center [633, 299] width 1266 height 599
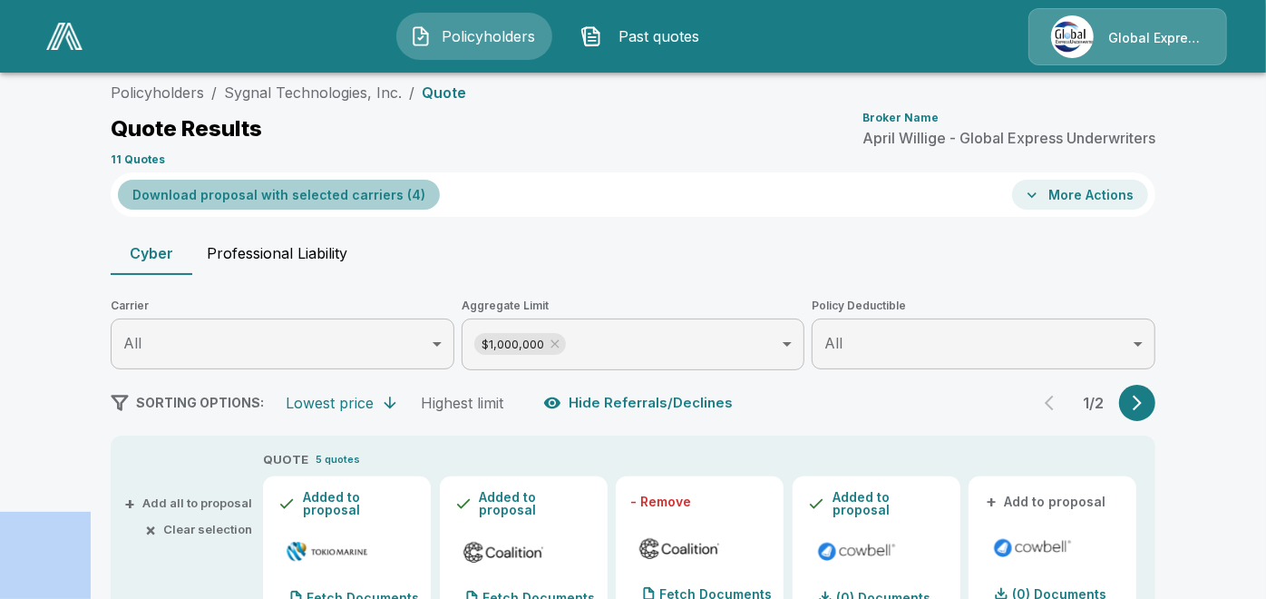
click at [379, 185] on button "Download proposal with selected carriers ( 4 )" at bounding box center [279, 195] width 322 height 30
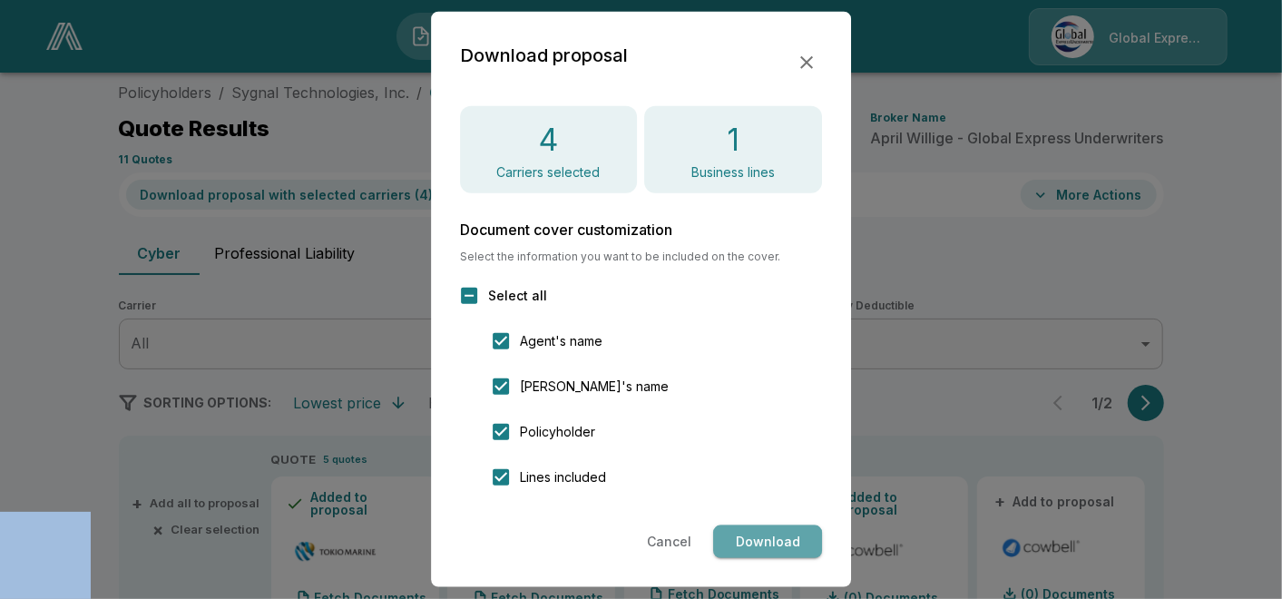
click at [751, 536] on button "Download" at bounding box center [767, 542] width 109 height 34
click at [814, 52] on icon "button" at bounding box center [807, 63] width 22 height 22
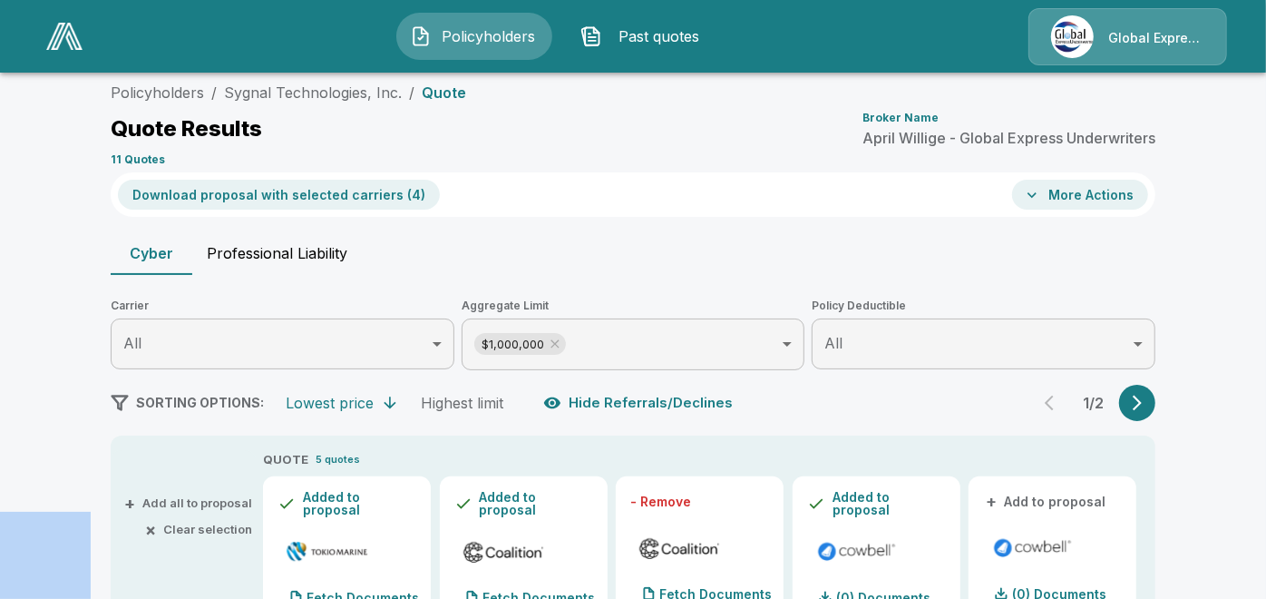
click at [1041, 192] on icon "button" at bounding box center [1032, 195] width 18 height 18
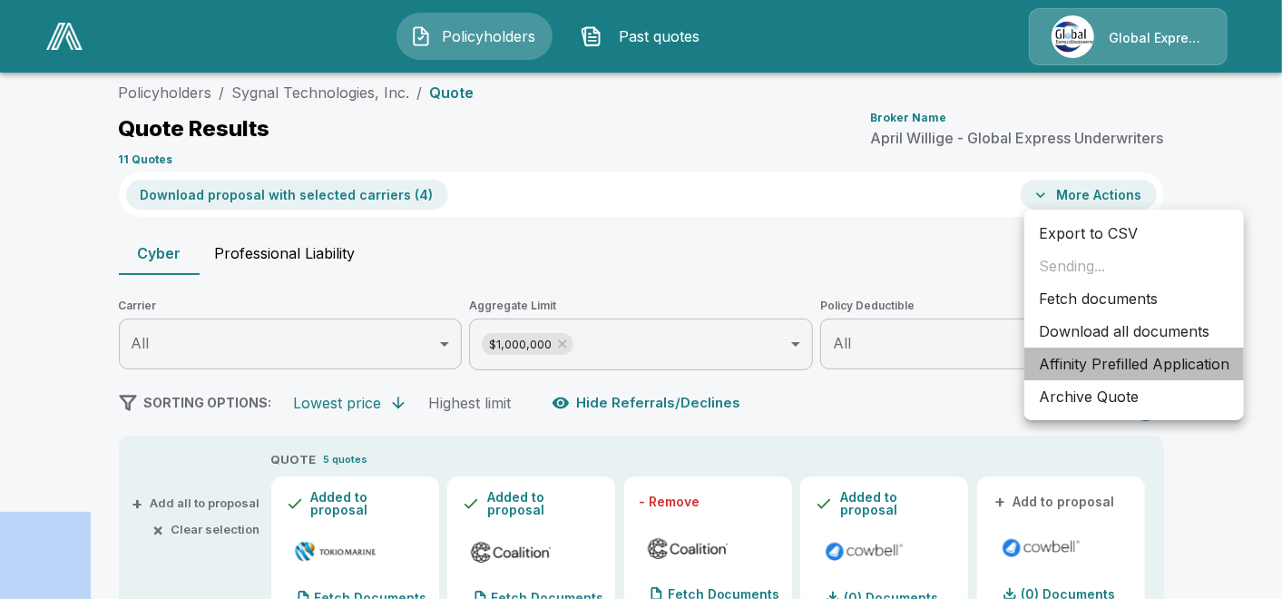
click at [1101, 359] on li "Affinity Prefilled Application" at bounding box center [1134, 363] width 220 height 33
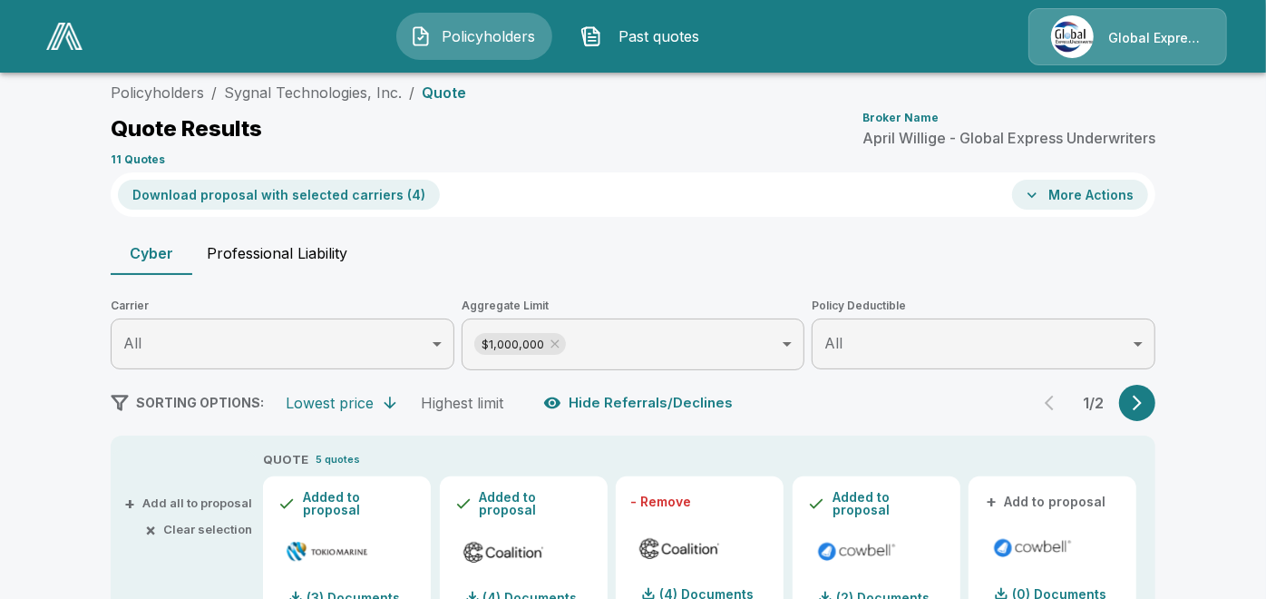
click at [767, 85] on div "Policyholders / Sygnal Technologies, Inc. / Quote Quote Results Broker Name Apr…" at bounding box center [633, 123] width 1045 height 98
click at [1041, 196] on icon "button" at bounding box center [1032, 195] width 18 height 18
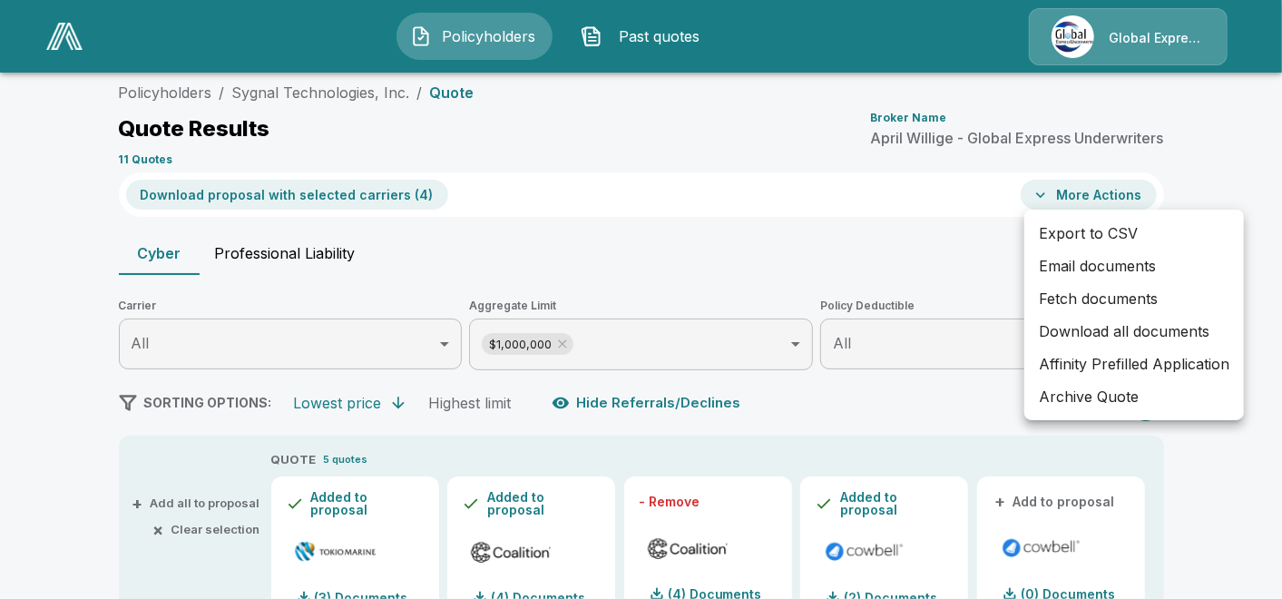
click at [805, 201] on div at bounding box center [641, 299] width 1282 height 599
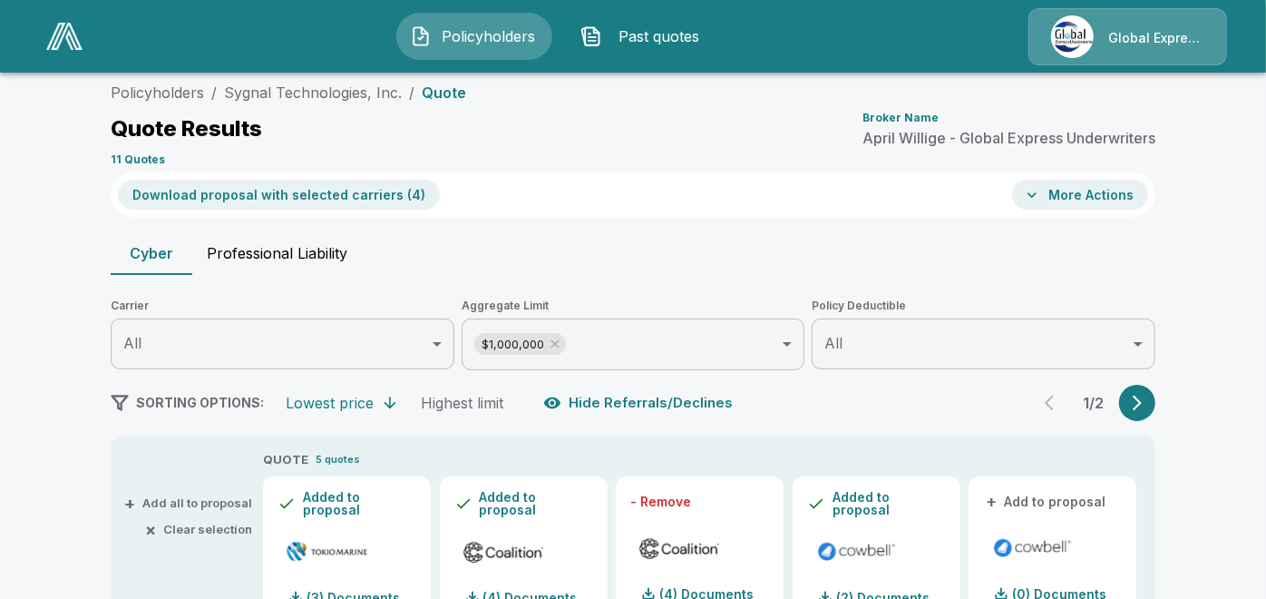
click at [367, 196] on button "Download proposal with selected carriers ( 4 )" at bounding box center [279, 195] width 322 height 30
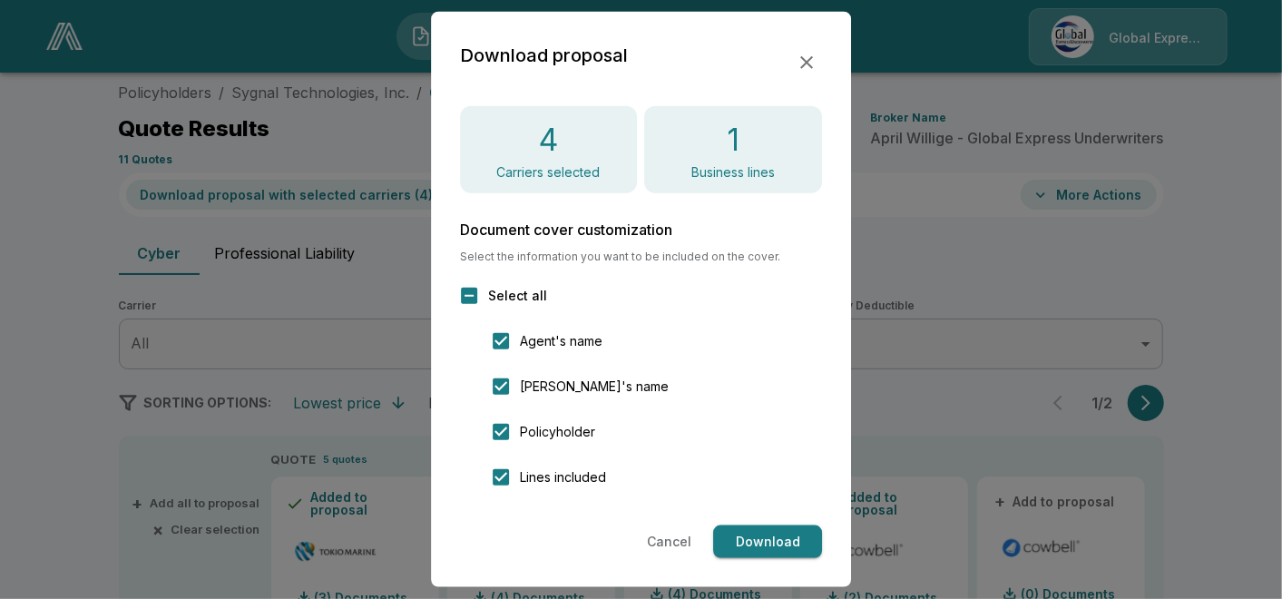
click at [763, 539] on button "Download" at bounding box center [767, 542] width 109 height 34
click at [796, 56] on icon "button" at bounding box center [807, 63] width 22 height 22
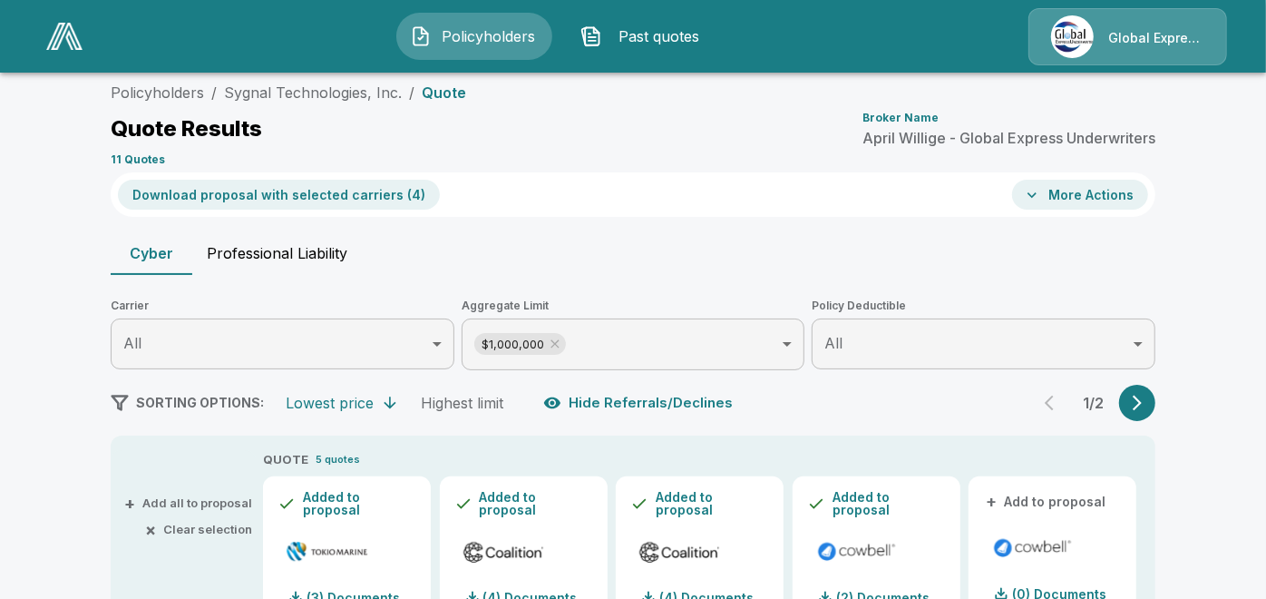
click at [938, 86] on div "Policyholders / Sygnal Technologies, Inc. / Quote Quote Results Broker Name Apr…" at bounding box center [633, 123] width 1045 height 98
click at [183, 88] on link "Policyholders" at bounding box center [157, 92] width 93 height 18
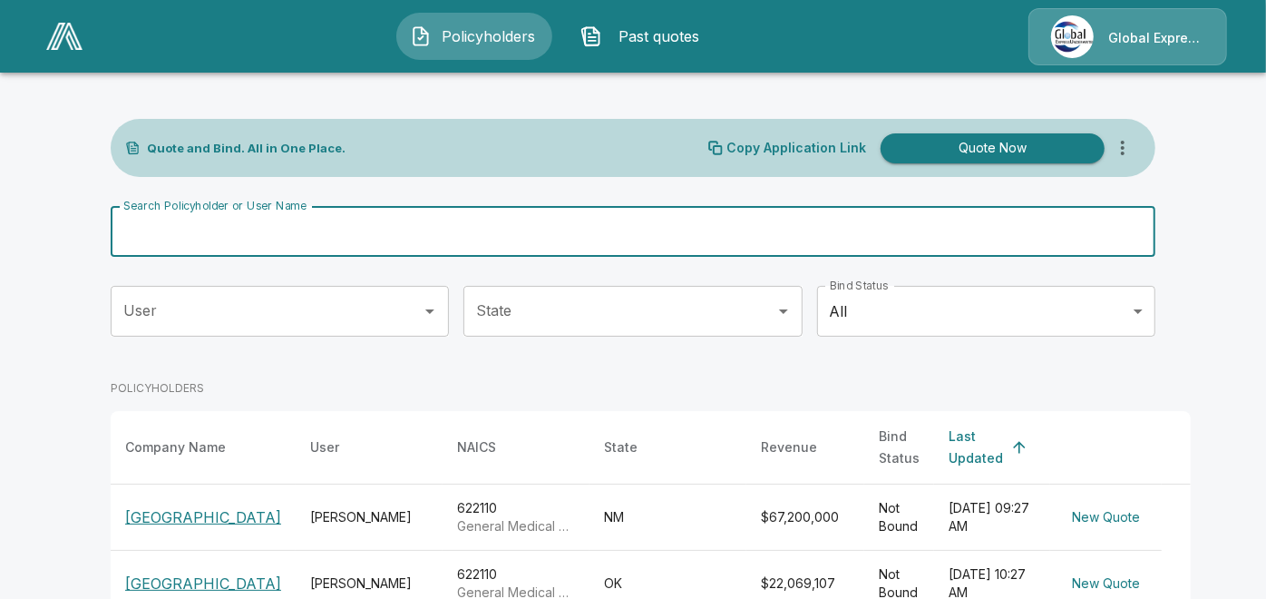
drag, startPoint x: 459, startPoint y: 230, endPoint x: 418, endPoint y: 242, distance: 42.8
click at [418, 242] on input "Search Policyholder or User Name" at bounding box center [623, 231] width 1025 height 51
paste input "**********"
click at [418, 242] on input "**********" at bounding box center [623, 231] width 1025 height 51
type input "**********"
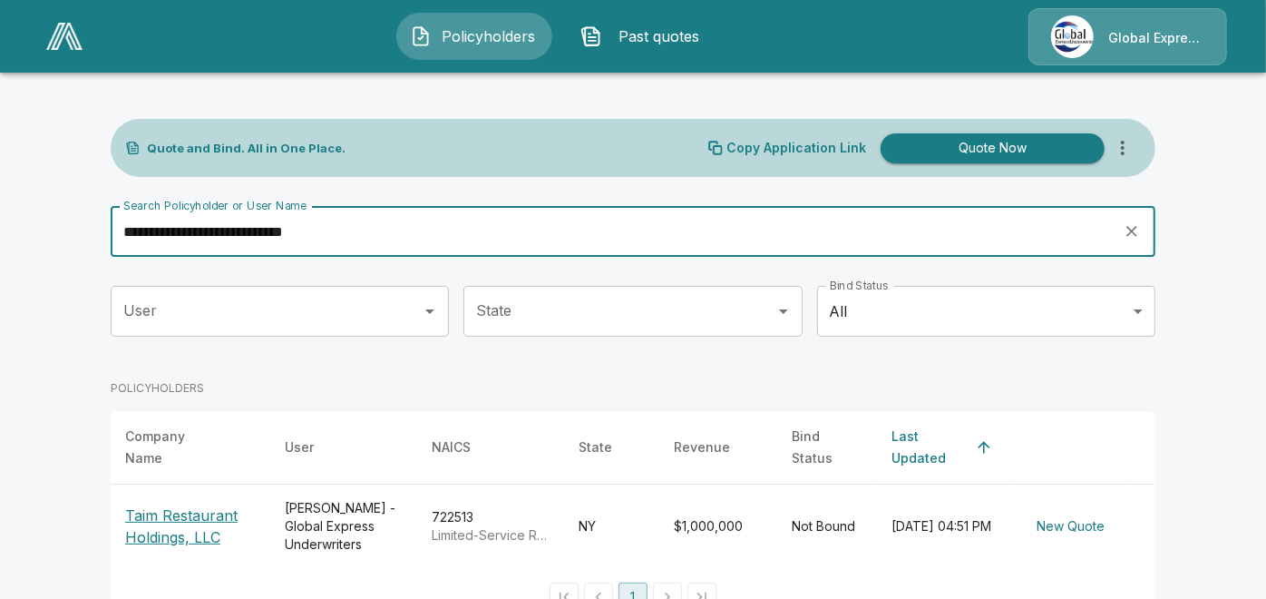
click at [199, 504] on p "Taim Restaurant Holdings, LLC" at bounding box center [190, 526] width 131 height 44
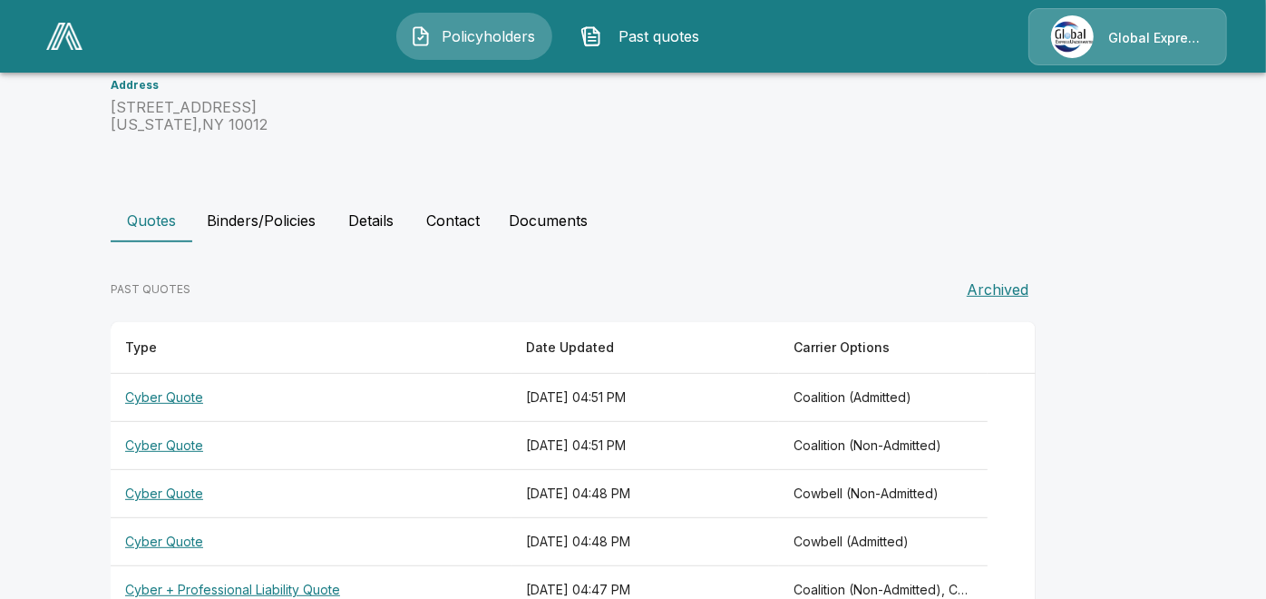
scroll to position [322, 0]
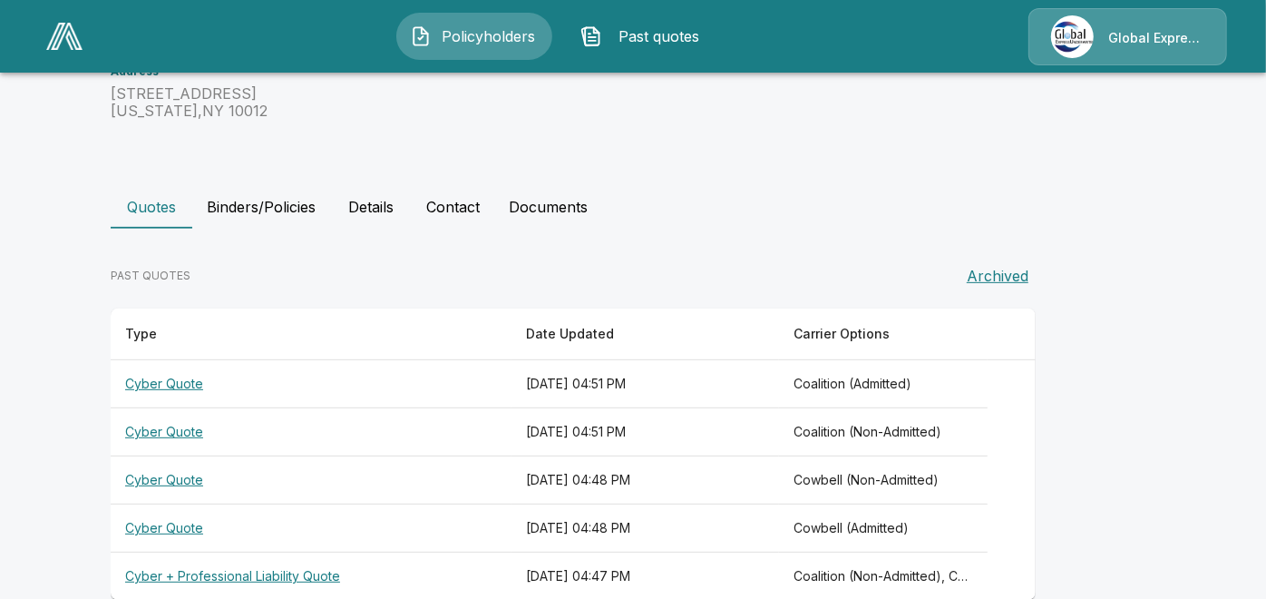
click at [226, 570] on th "Cyber + Professional Liability Quote" at bounding box center [311, 576] width 401 height 48
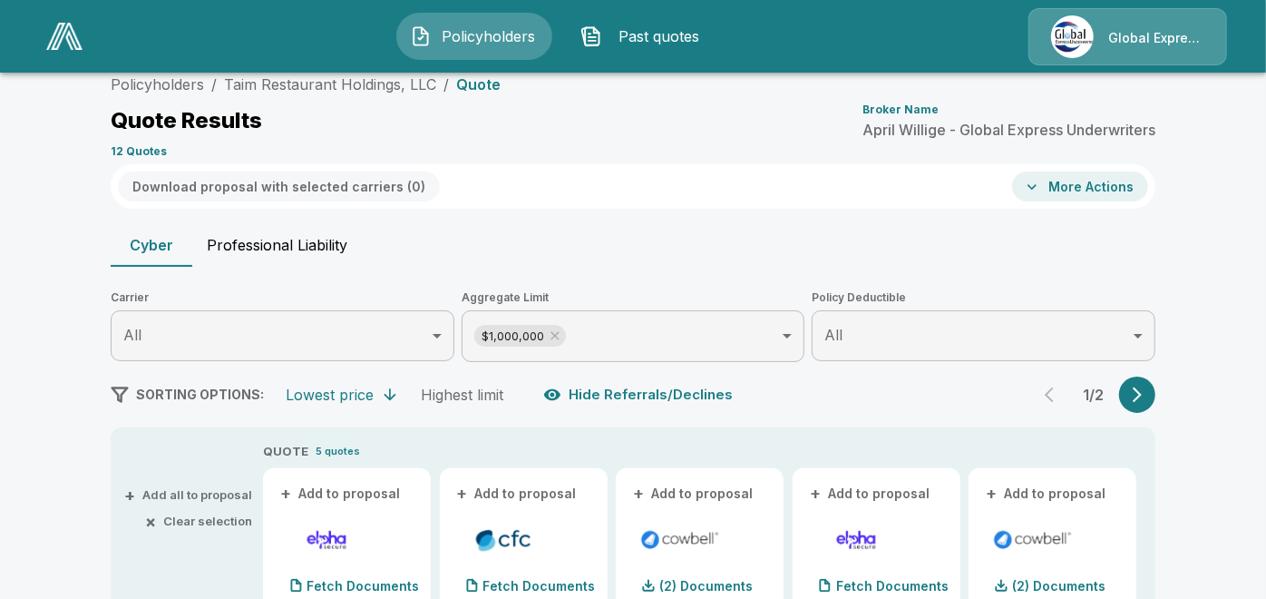
scroll to position [322, 0]
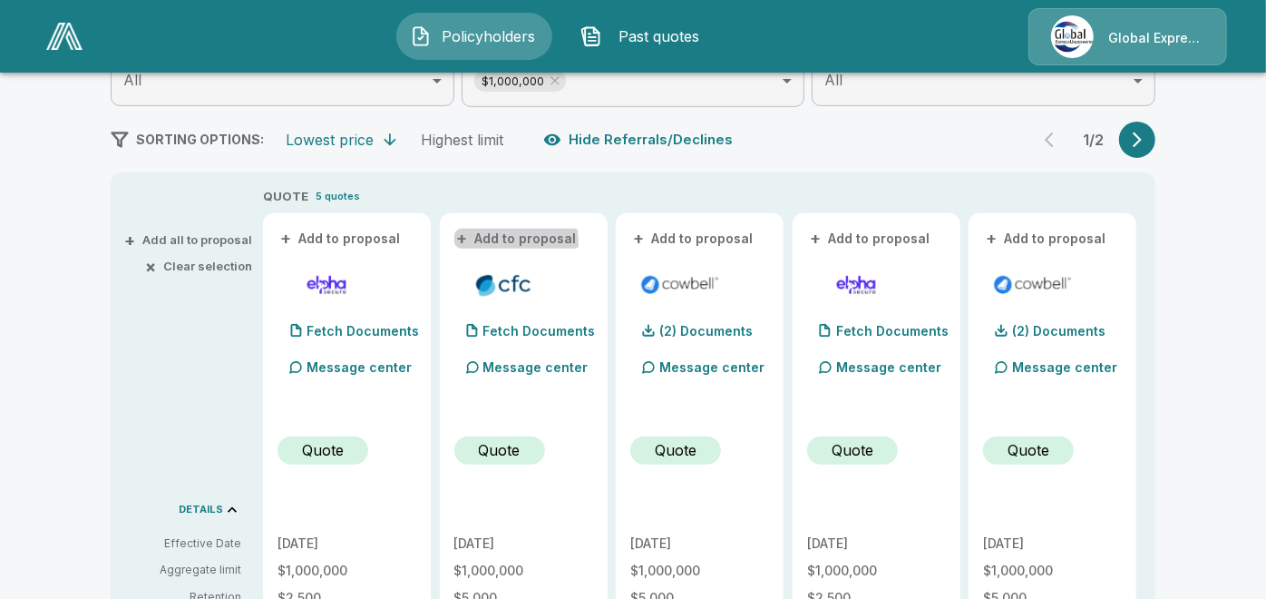
click at [484, 243] on button "+ Add to proposal" at bounding box center [518, 239] width 127 height 20
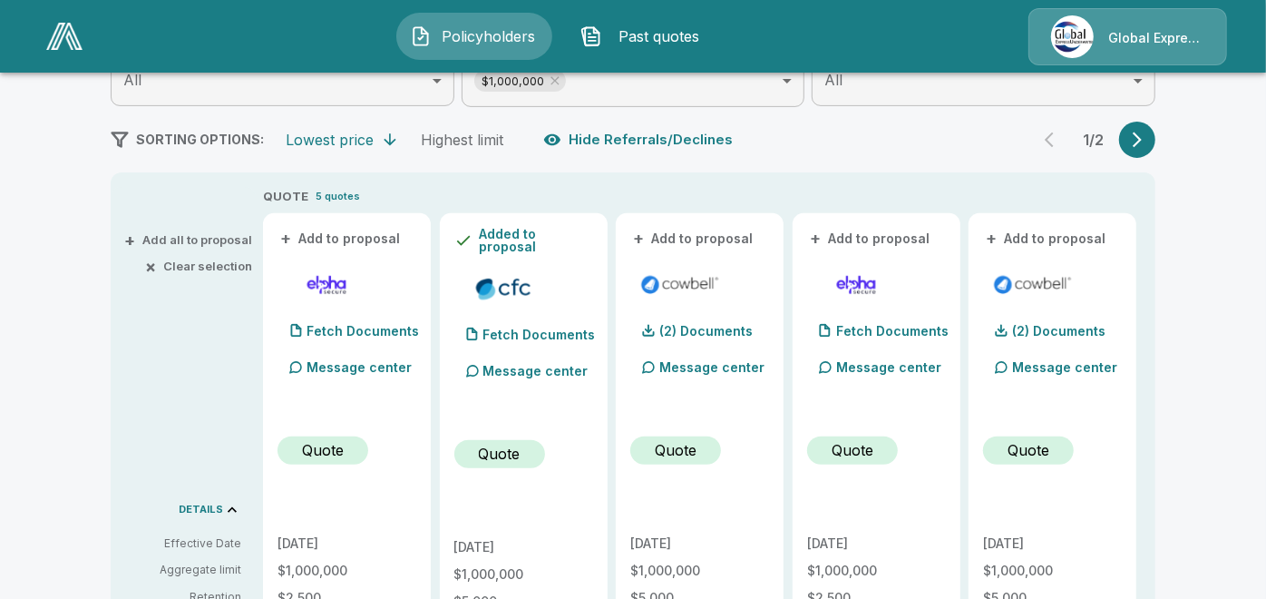
click at [692, 232] on button "+ Add to proposal" at bounding box center [694, 239] width 127 height 20
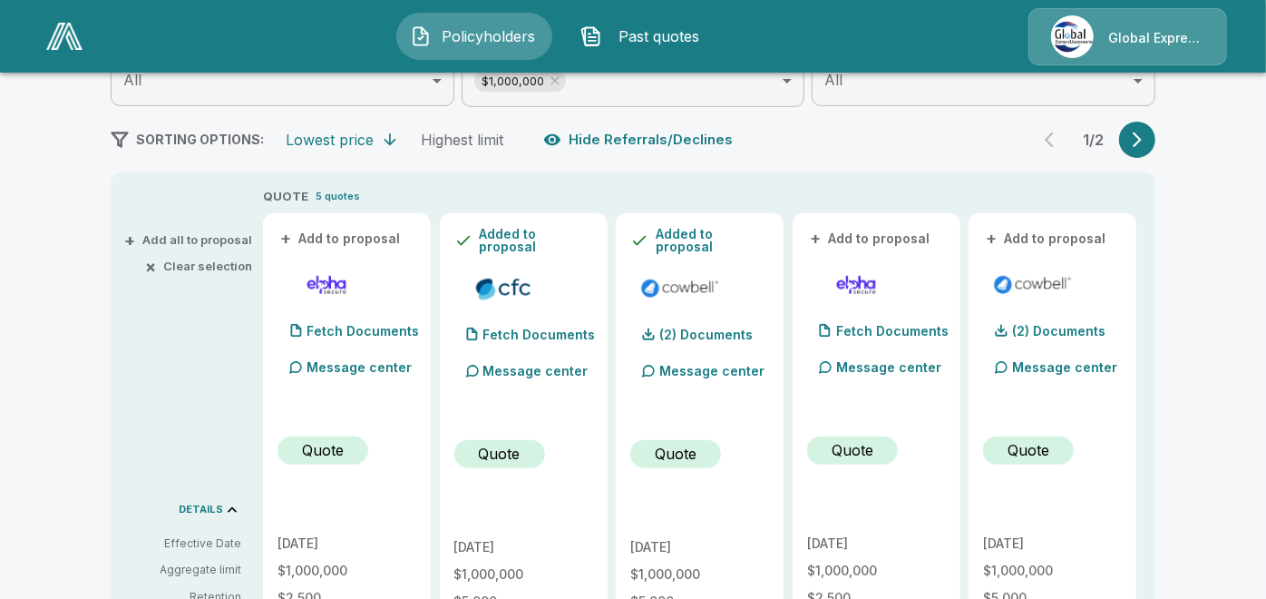
click at [842, 239] on button "+ Add to proposal" at bounding box center [870, 239] width 127 height 20
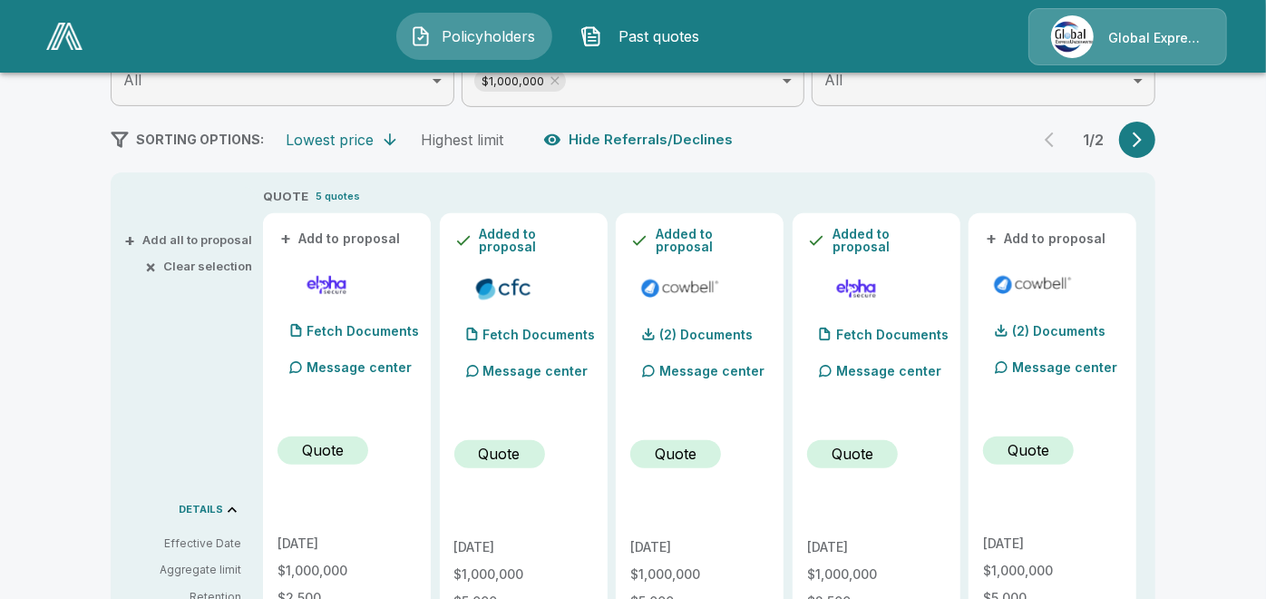
click at [1043, 241] on button "+ Add to proposal" at bounding box center [1046, 239] width 127 height 20
click at [1043, 241] on button "- Remove" at bounding box center [1013, 238] width 61 height 13
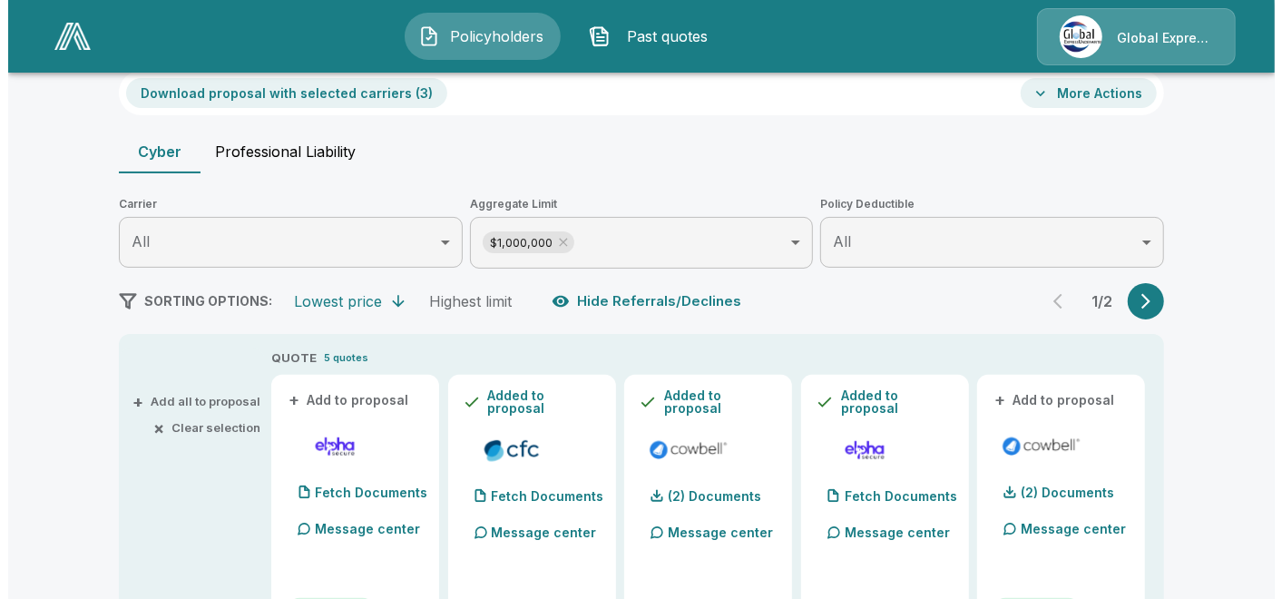
scroll to position [0, 0]
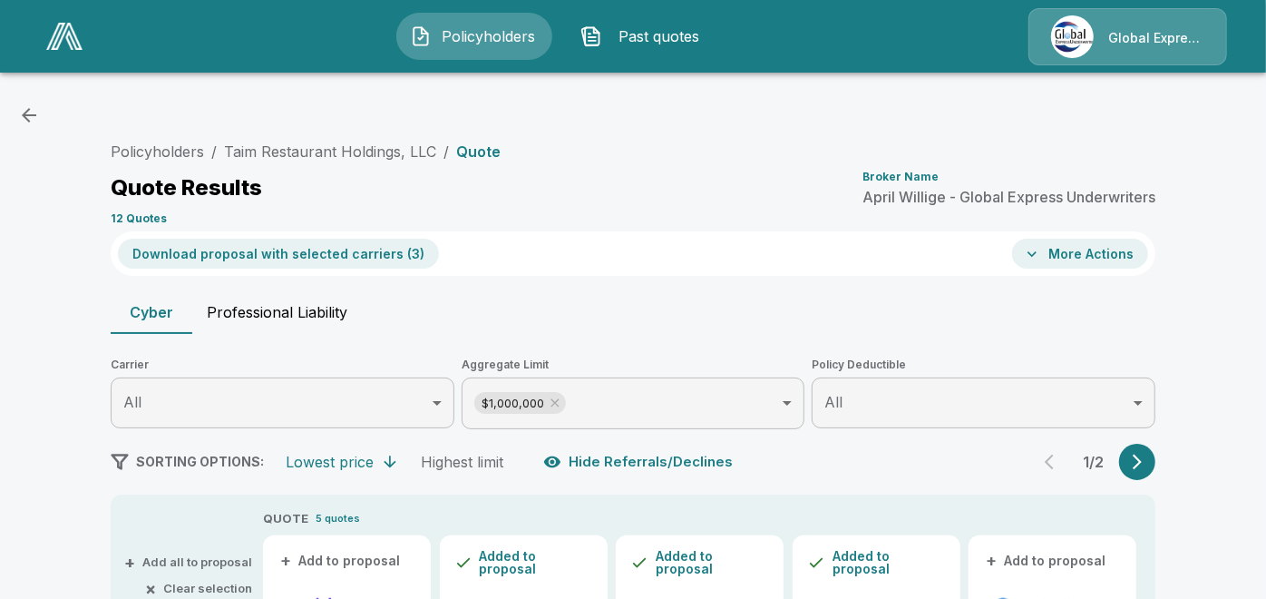
click at [1034, 564] on button "+ Add to proposal" at bounding box center [1046, 561] width 127 height 20
click at [347, 254] on button "Download proposal with selected carriers ( 4 )" at bounding box center [279, 254] width 322 height 30
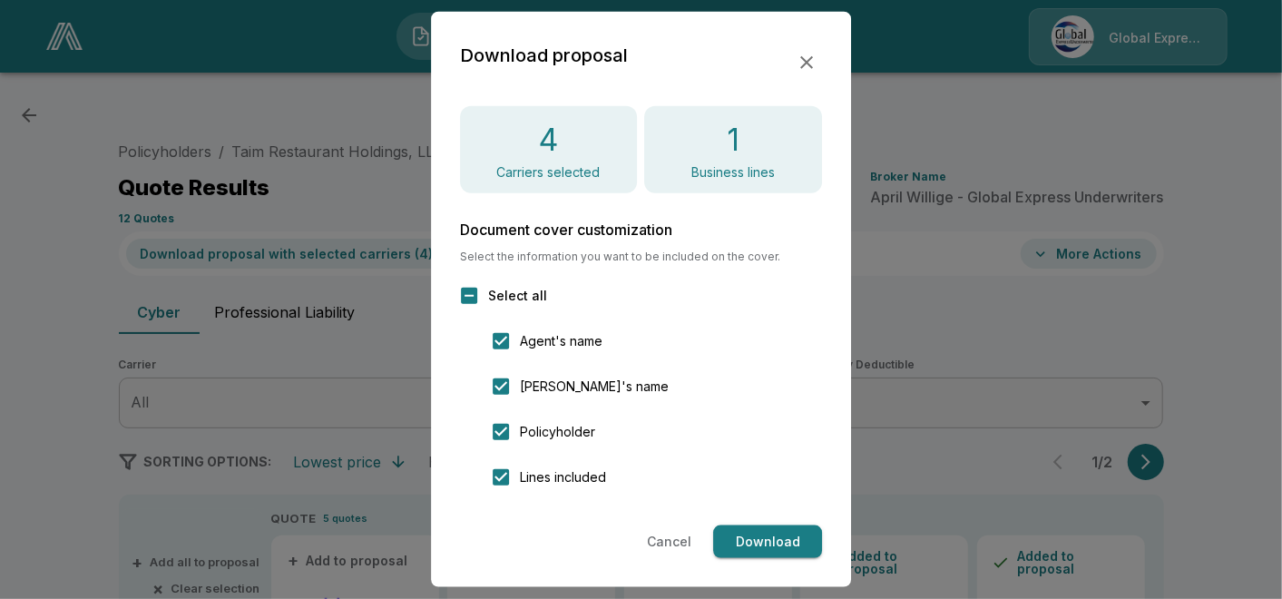
click at [774, 533] on button "Download" at bounding box center [767, 542] width 109 height 34
click at [804, 54] on icon "button" at bounding box center [807, 63] width 22 height 22
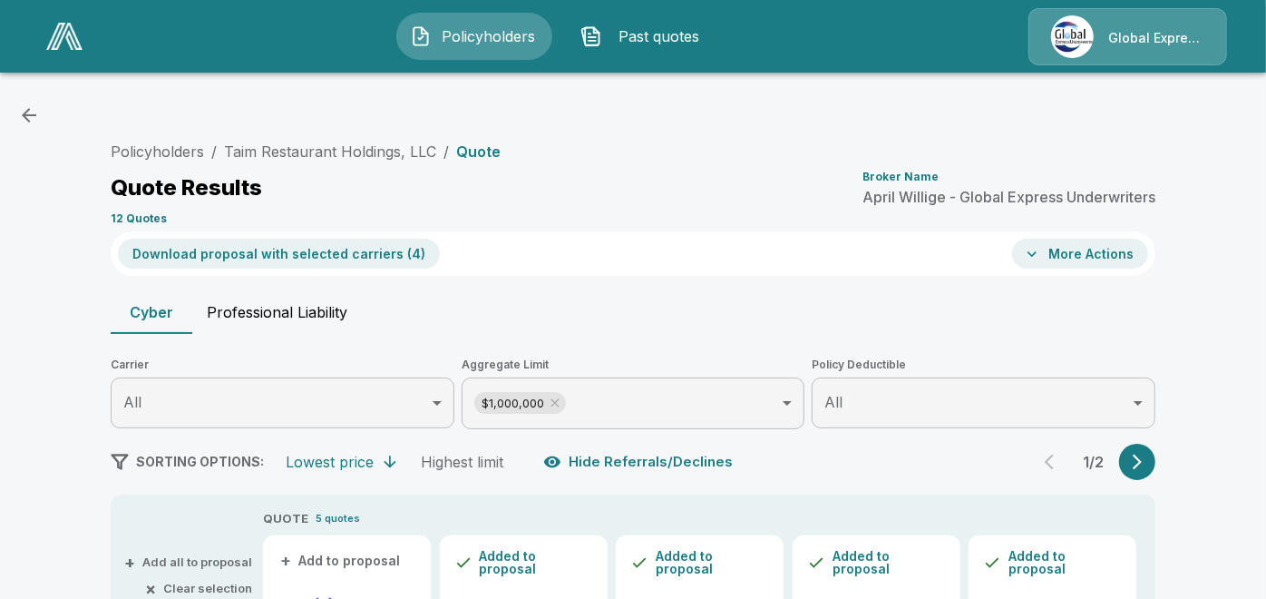
click at [1041, 256] on icon "button" at bounding box center [1032, 254] width 18 height 18
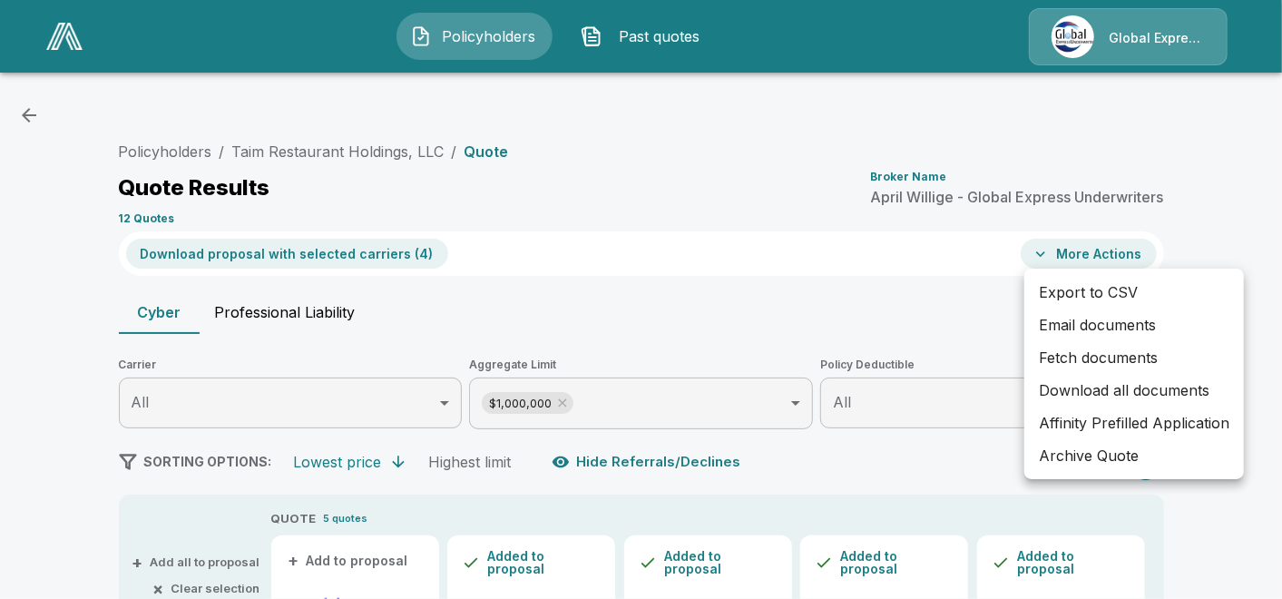
click at [1099, 326] on li "Email documents" at bounding box center [1134, 324] width 220 height 33
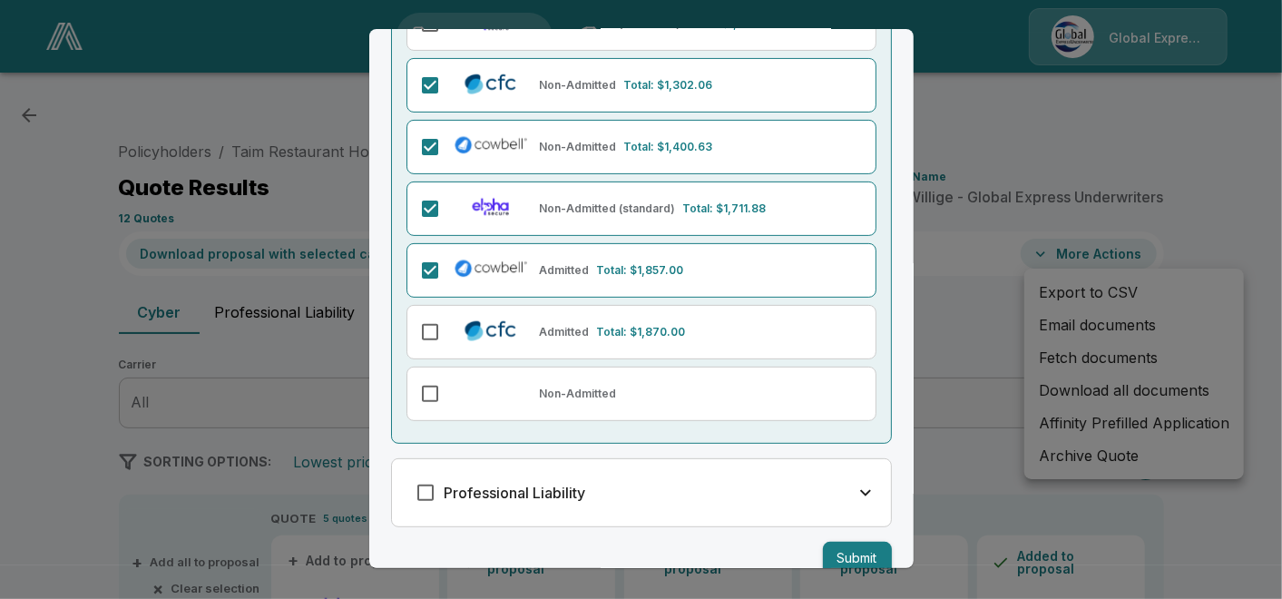
scroll to position [251, 0]
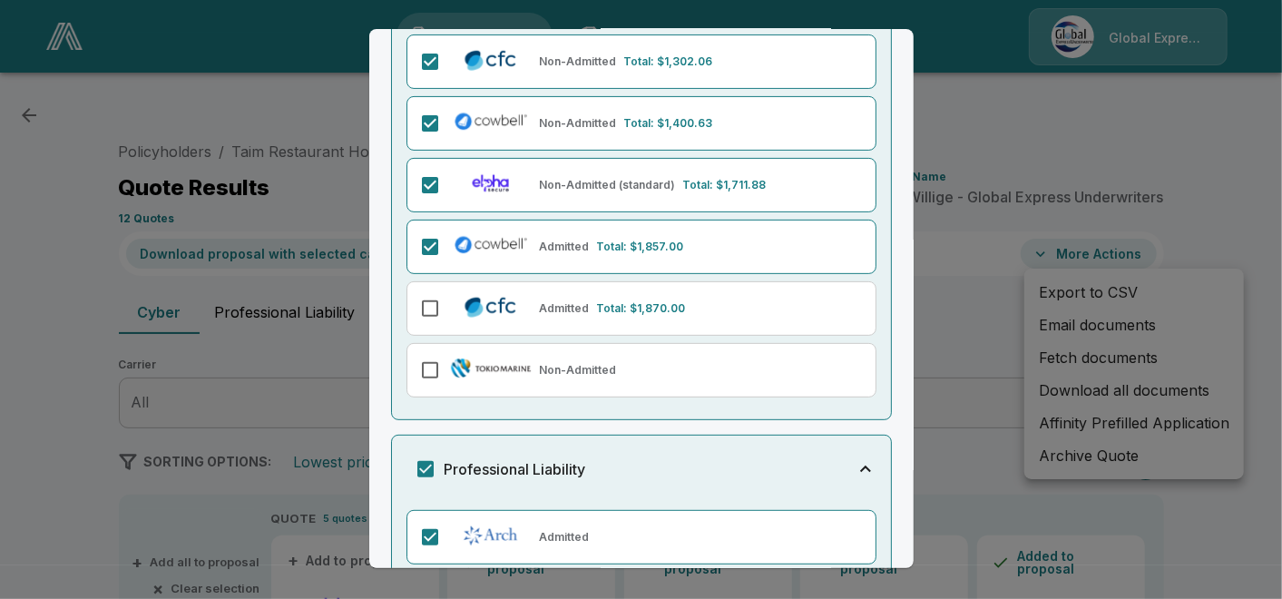
drag, startPoint x: 906, startPoint y: 554, endPoint x: 881, endPoint y: 513, distance: 48.9
click at [881, 513] on div "Email Documents Choose the carriers you want to email documents . Cyber Liabili…" at bounding box center [641, 298] width 544 height 539
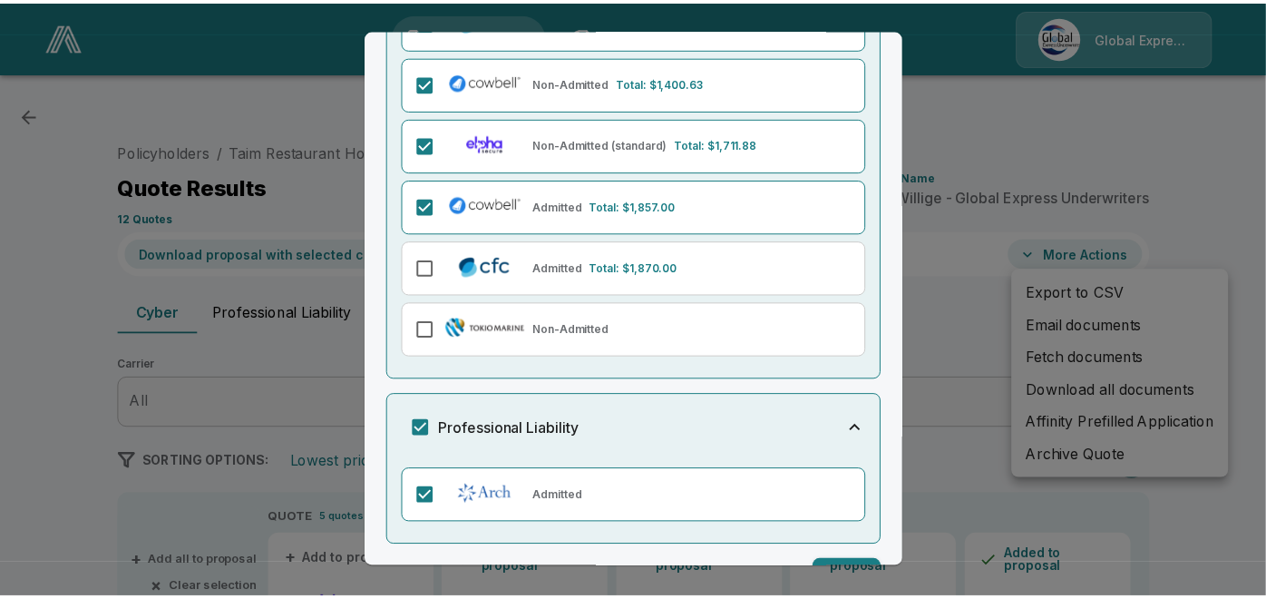
scroll to position [334, 0]
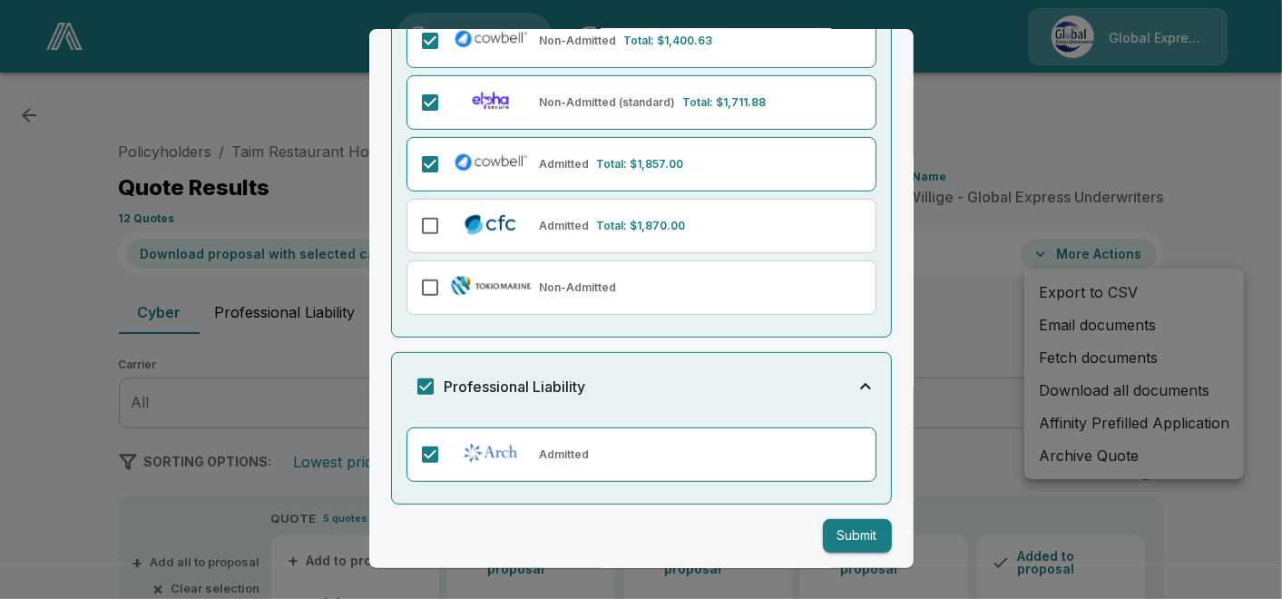
click at [854, 532] on button "Submit" at bounding box center [857, 536] width 69 height 34
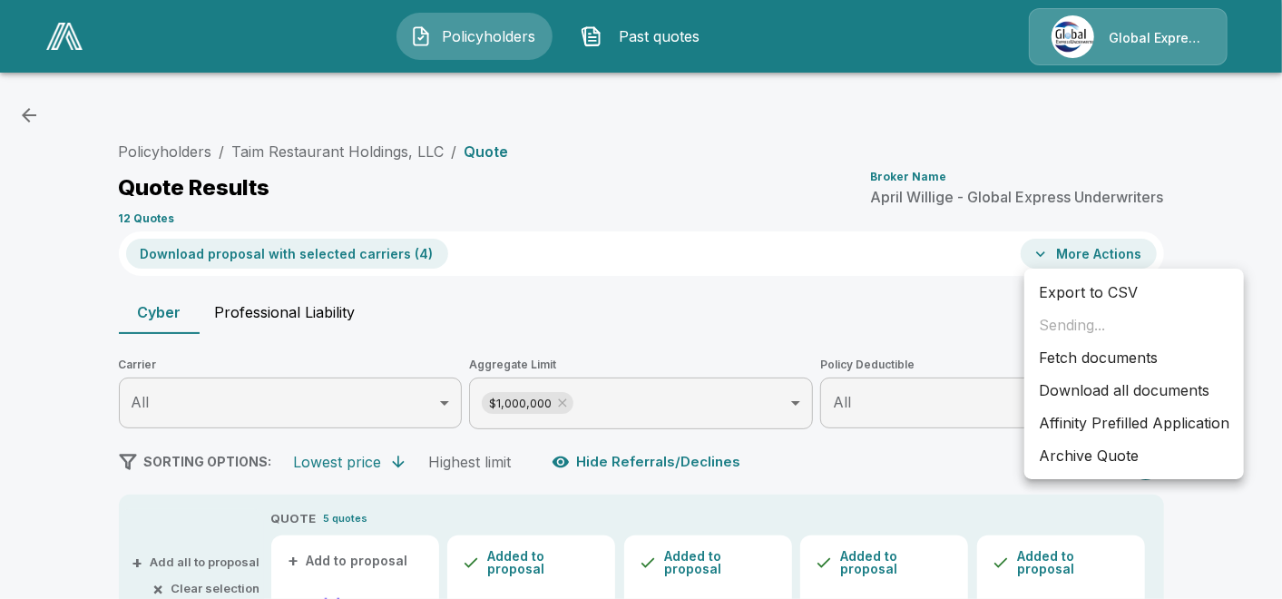
drag, startPoint x: 1075, startPoint y: 411, endPoint x: 902, endPoint y: 500, distance: 194.8
click at [902, 500] on div at bounding box center [641, 299] width 1282 height 599
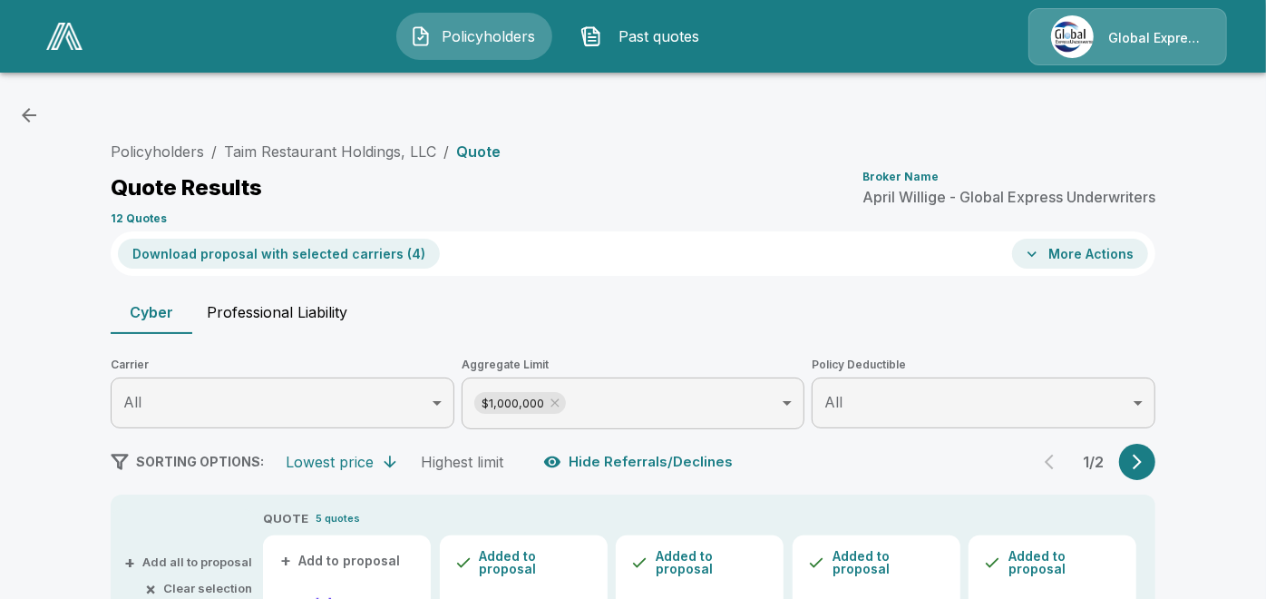
click at [1099, 248] on button "More Actions" at bounding box center [1080, 254] width 136 height 30
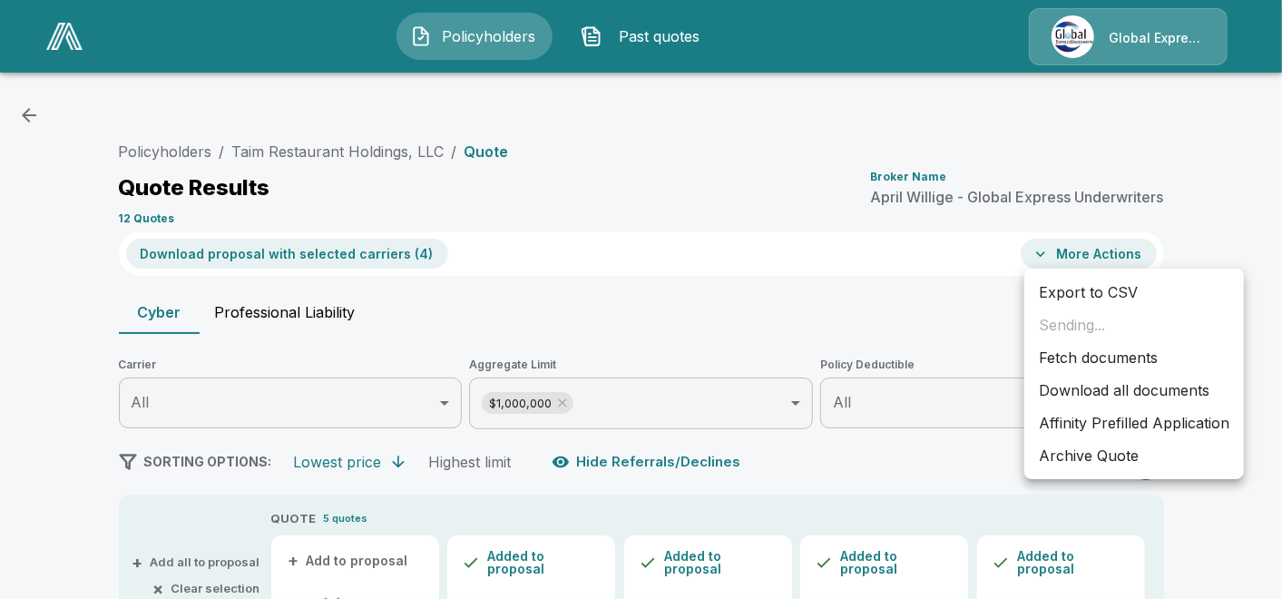
click at [1086, 420] on li "Affinity Prefilled Application" at bounding box center [1134, 422] width 220 height 33
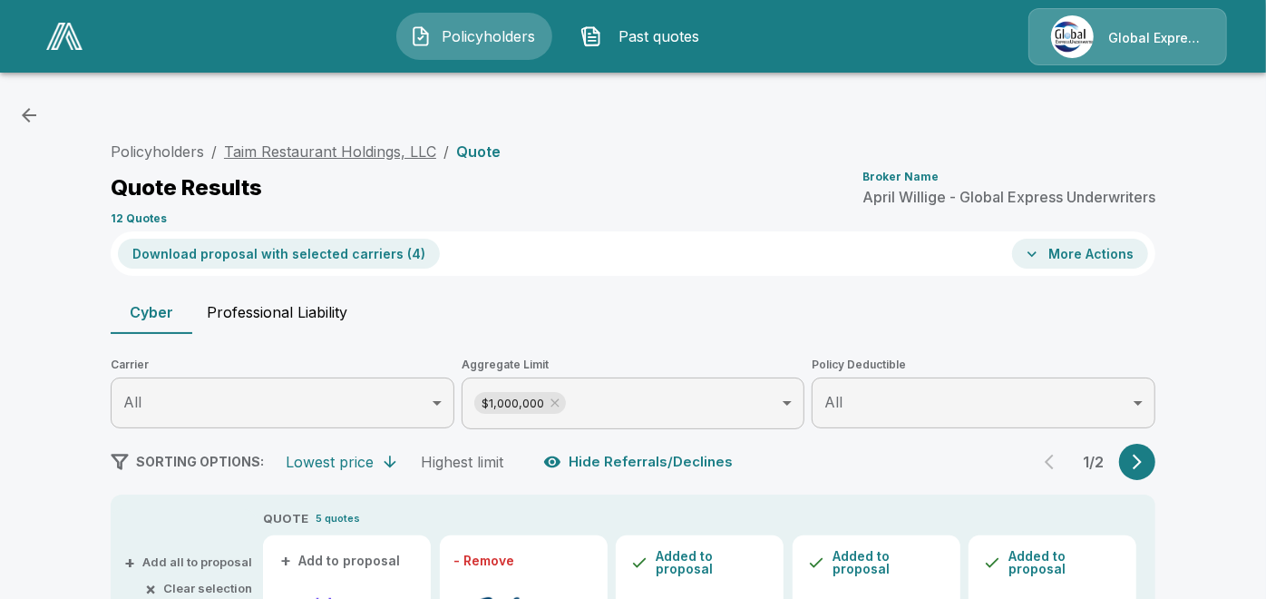
click at [358, 152] on link "Taim Restaurant Holdings, LLC" at bounding box center [330, 151] width 212 height 18
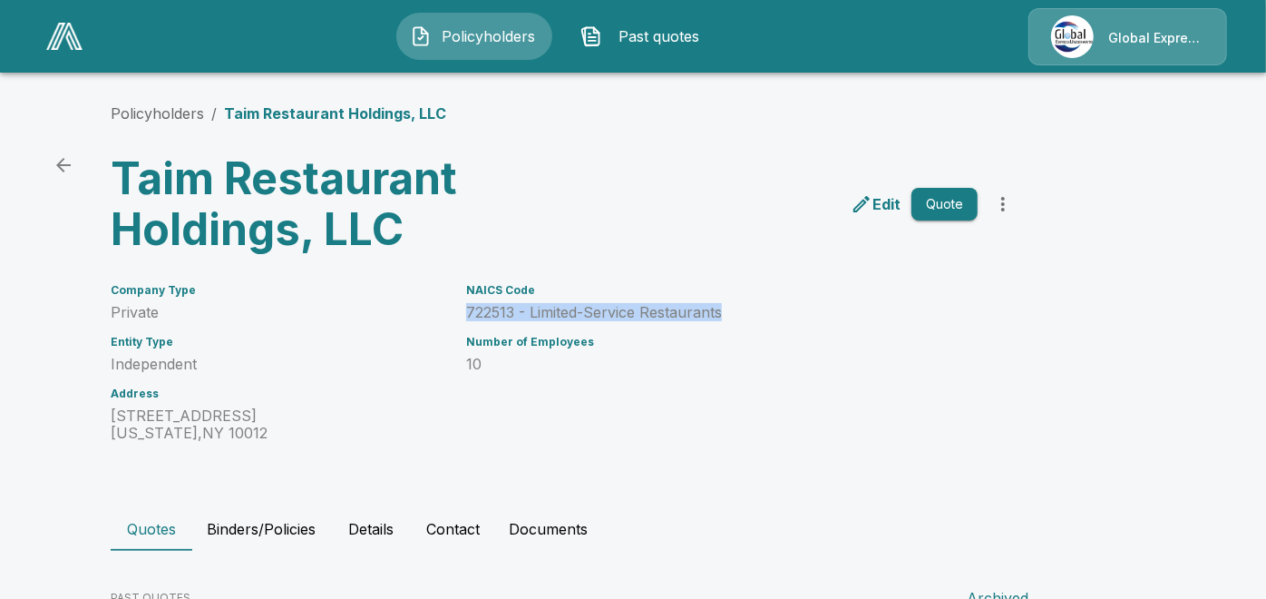
drag, startPoint x: 467, startPoint y: 307, endPoint x: 729, endPoint y: 303, distance: 262.2
click at [729, 303] on div "NAICS Code 722513 - Limited-Service Restaurants Number of Employees 10" at bounding box center [711, 352] width 533 height 180
copy p "722513 - Limited-Service Restaurants"
click at [169, 98] on div "Policyholders / Taim Restaurant Holdings, LLC Taim Restaurant Holdings, LLC Edi…" at bounding box center [633, 512] width 1089 height 888
click at [183, 118] on link "Policyholders" at bounding box center [157, 113] width 93 height 18
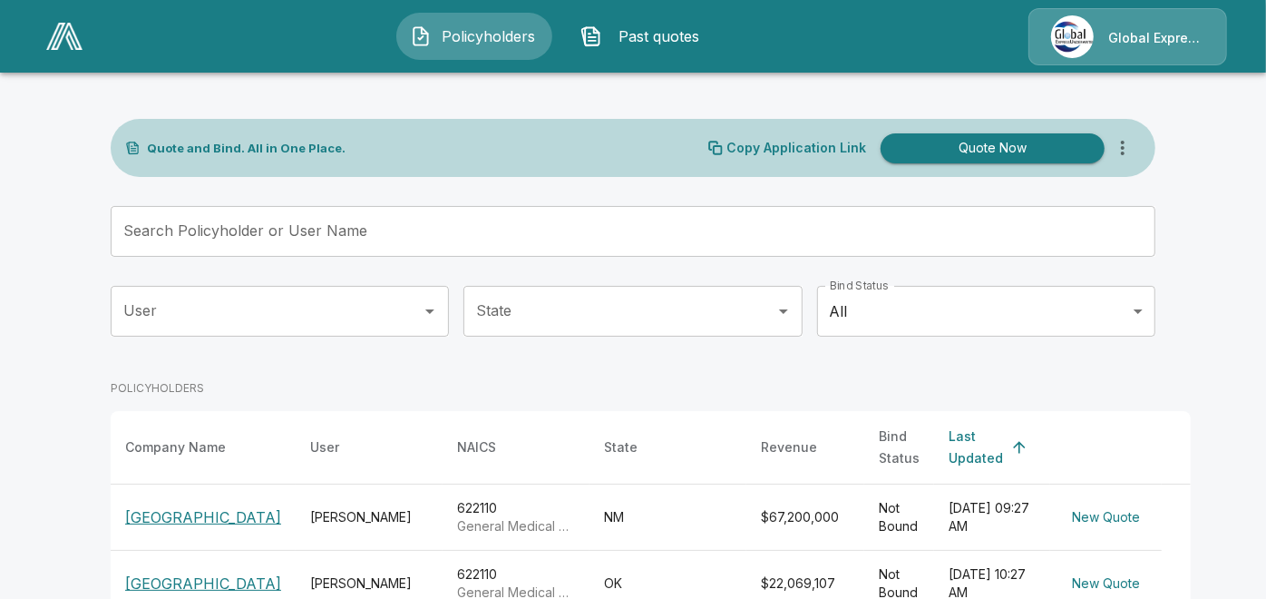
click at [408, 225] on input "Search Policyholder or User Name" at bounding box center [623, 231] width 1025 height 51
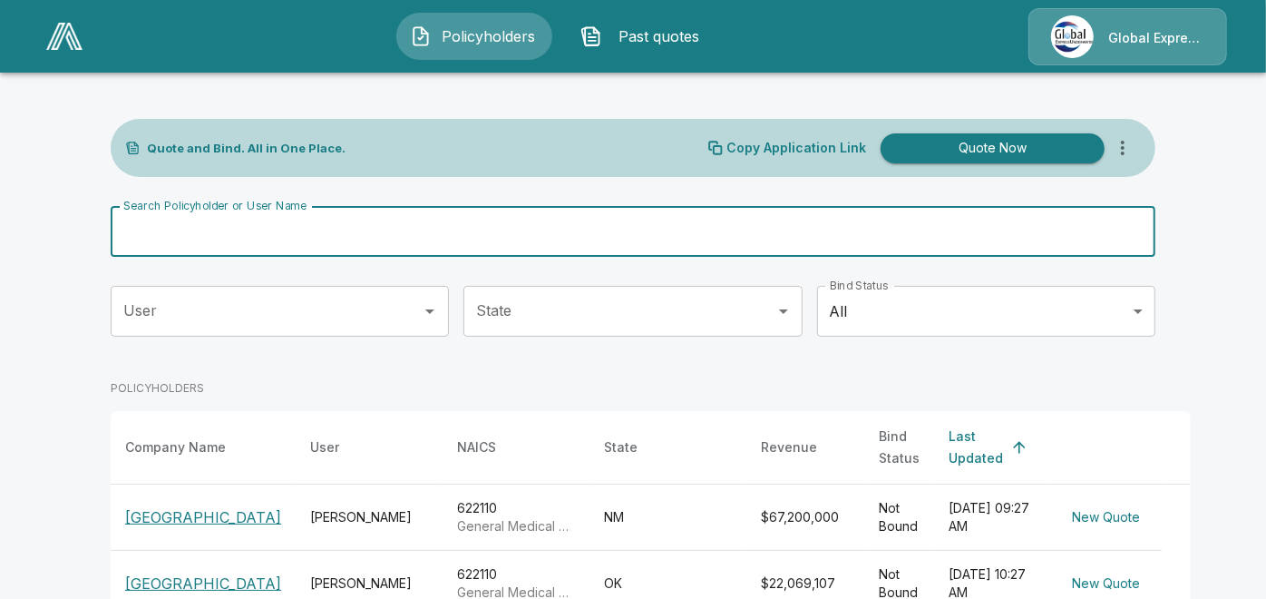
paste input "**********"
type input "**********"
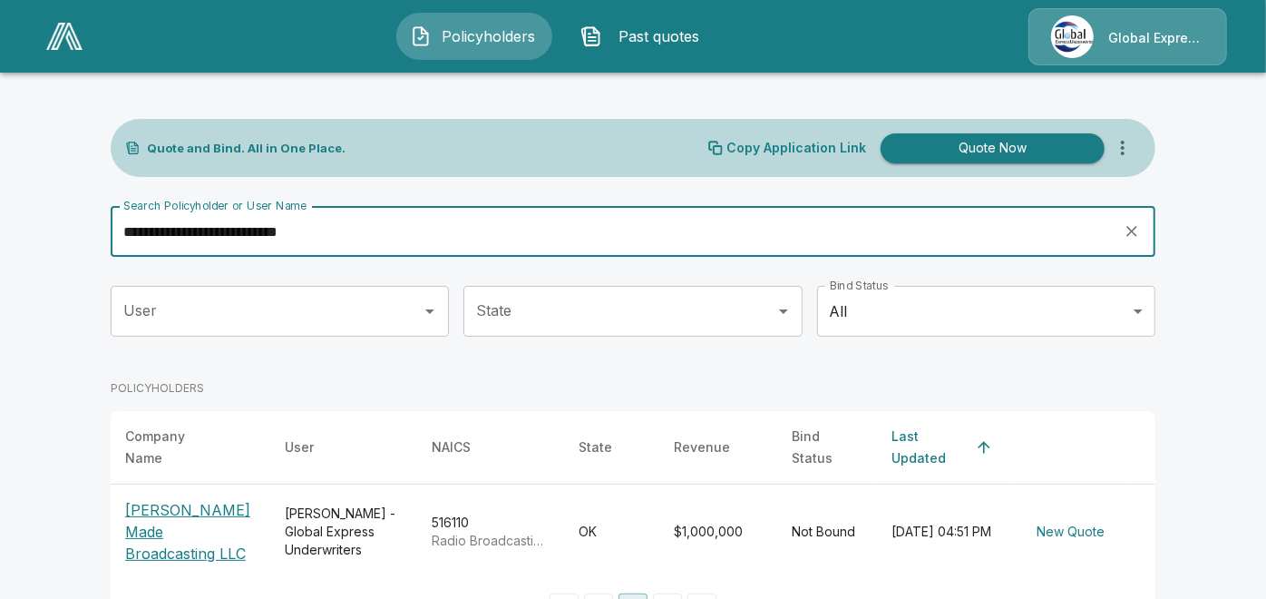
click at [210, 523] on p "[PERSON_NAME] Made Broadcasting LLC" at bounding box center [190, 531] width 131 height 65
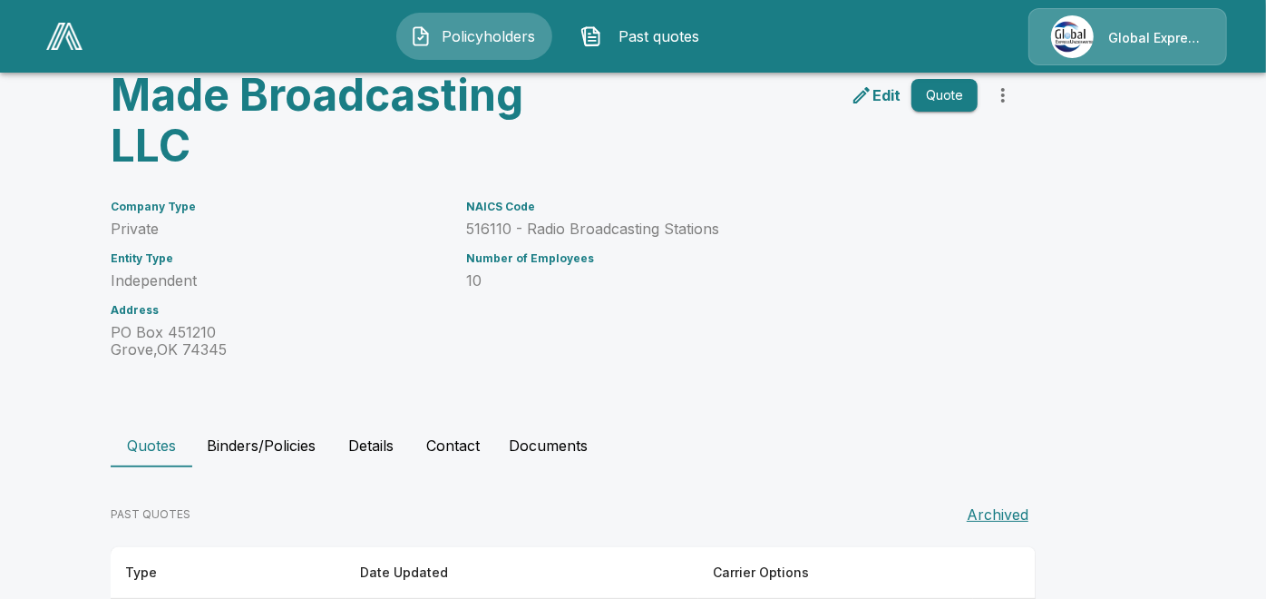
scroll to position [164, 0]
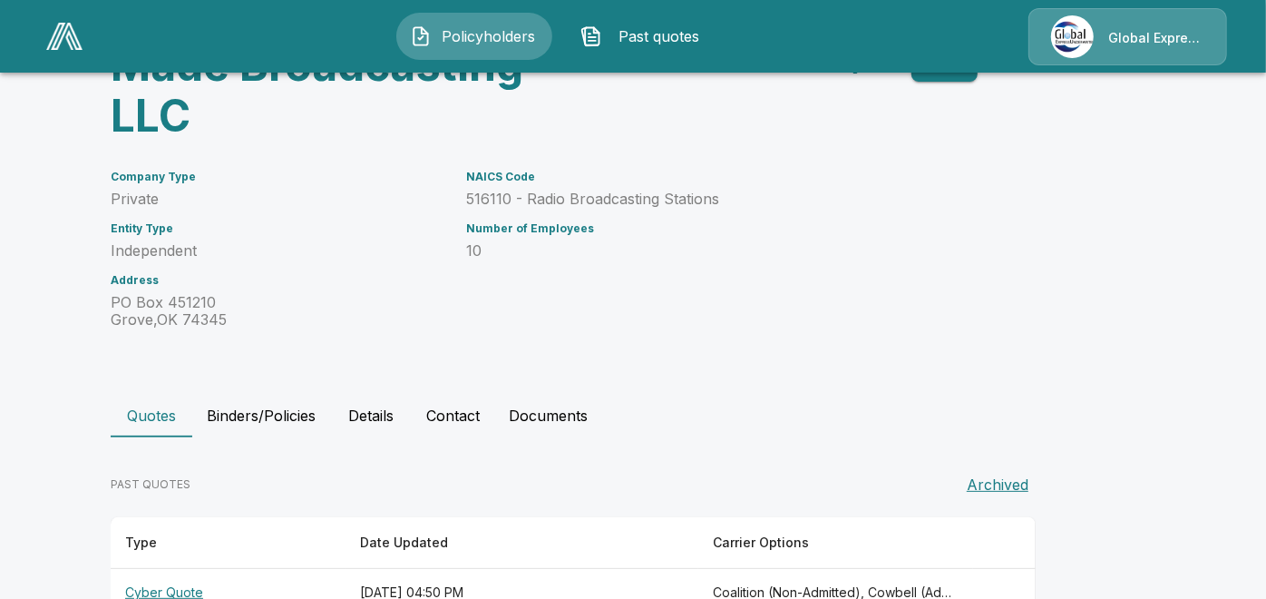
click at [194, 569] on th "Cyber Quote" at bounding box center [228, 593] width 235 height 48
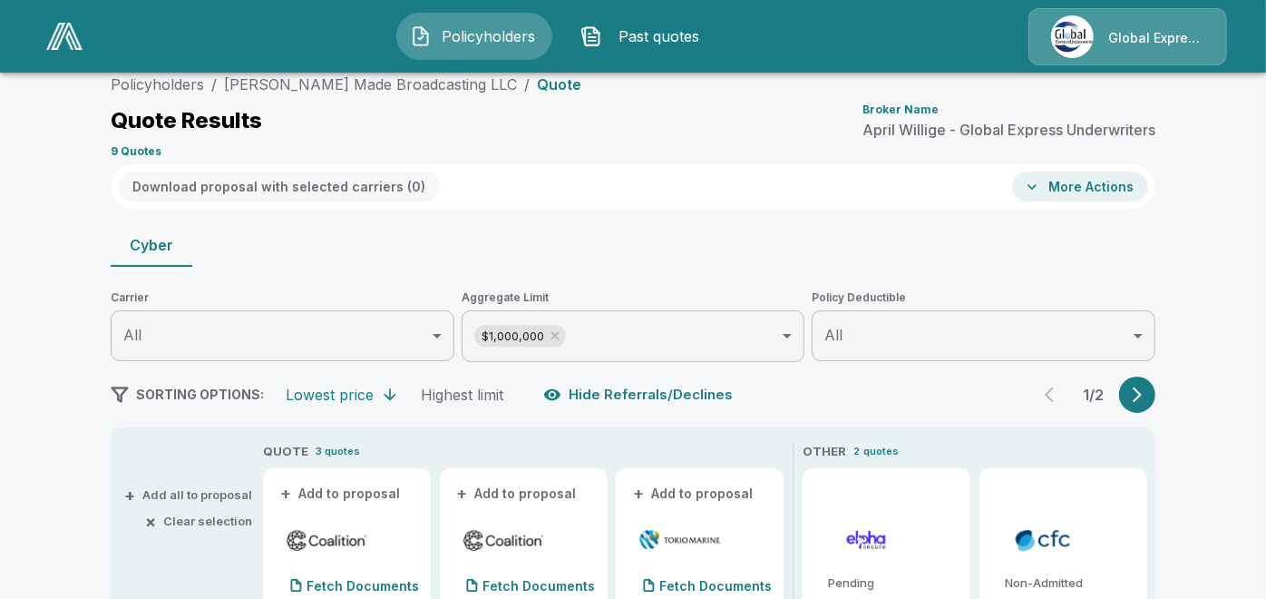
scroll to position [164, 0]
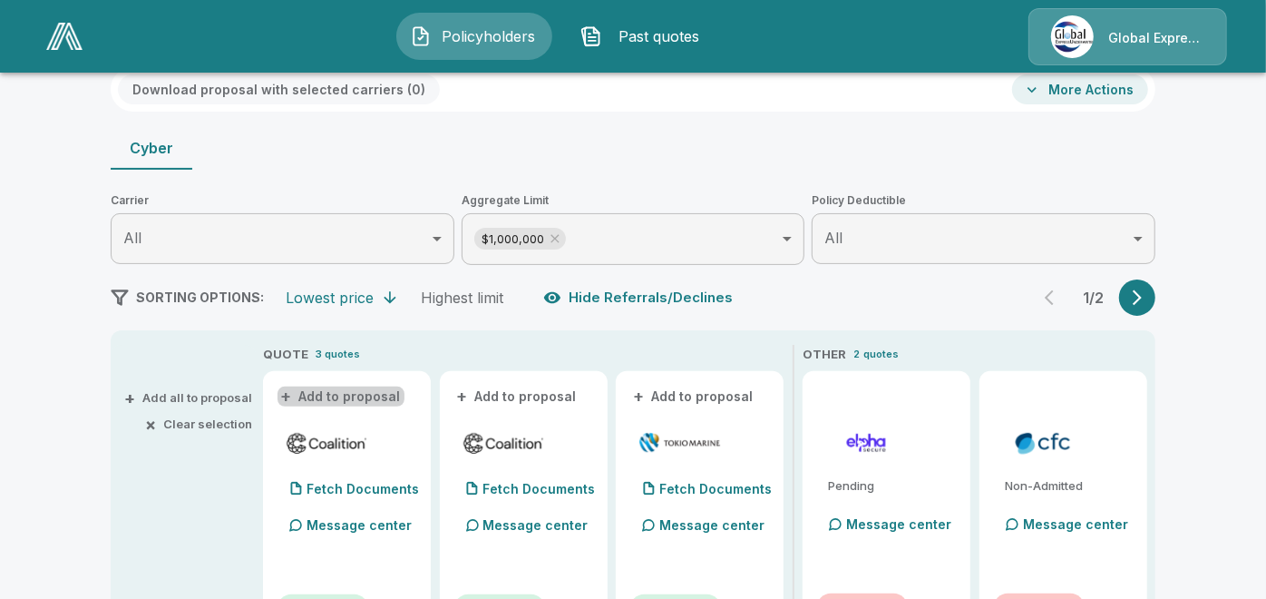
click at [363, 390] on button "+ Add to proposal" at bounding box center [341, 396] width 127 height 20
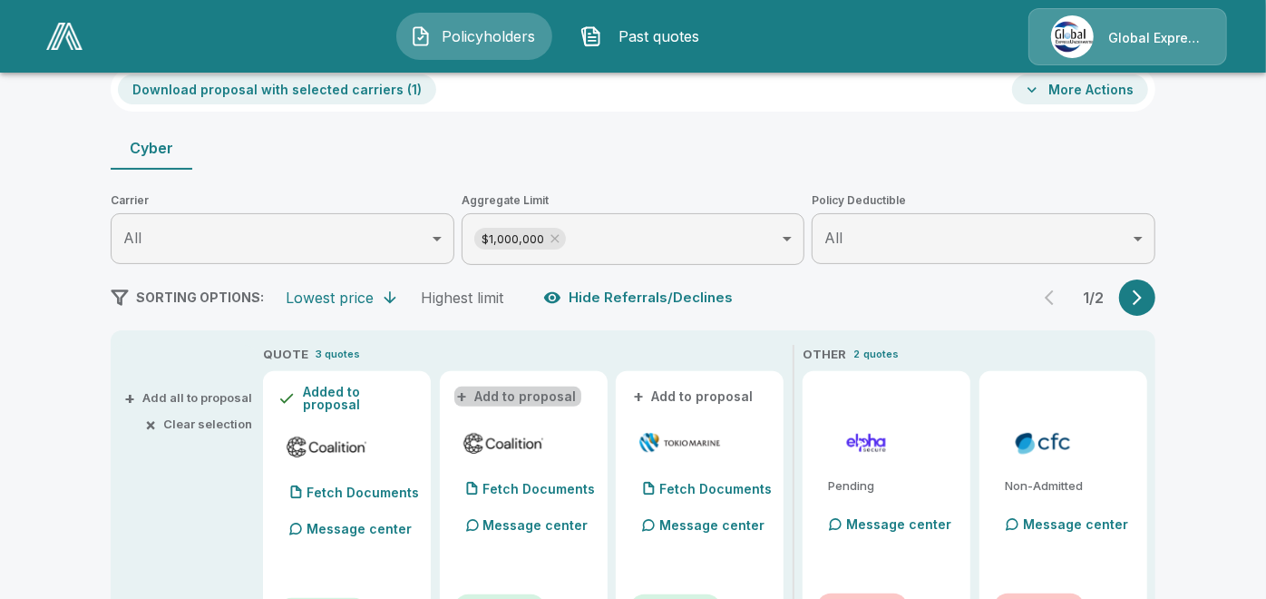
click at [530, 393] on button "+ Add to proposal" at bounding box center [518, 396] width 127 height 20
click at [683, 395] on button "+ Add to proposal" at bounding box center [694, 396] width 127 height 20
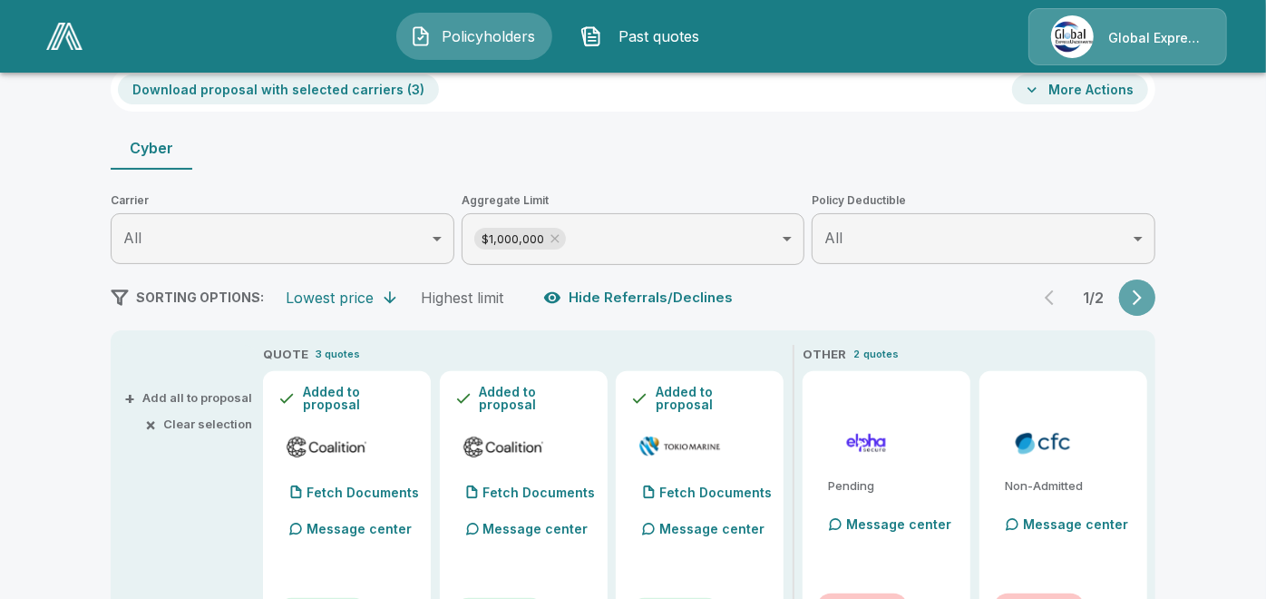
click at [1139, 295] on icon "button" at bounding box center [1138, 297] width 18 height 18
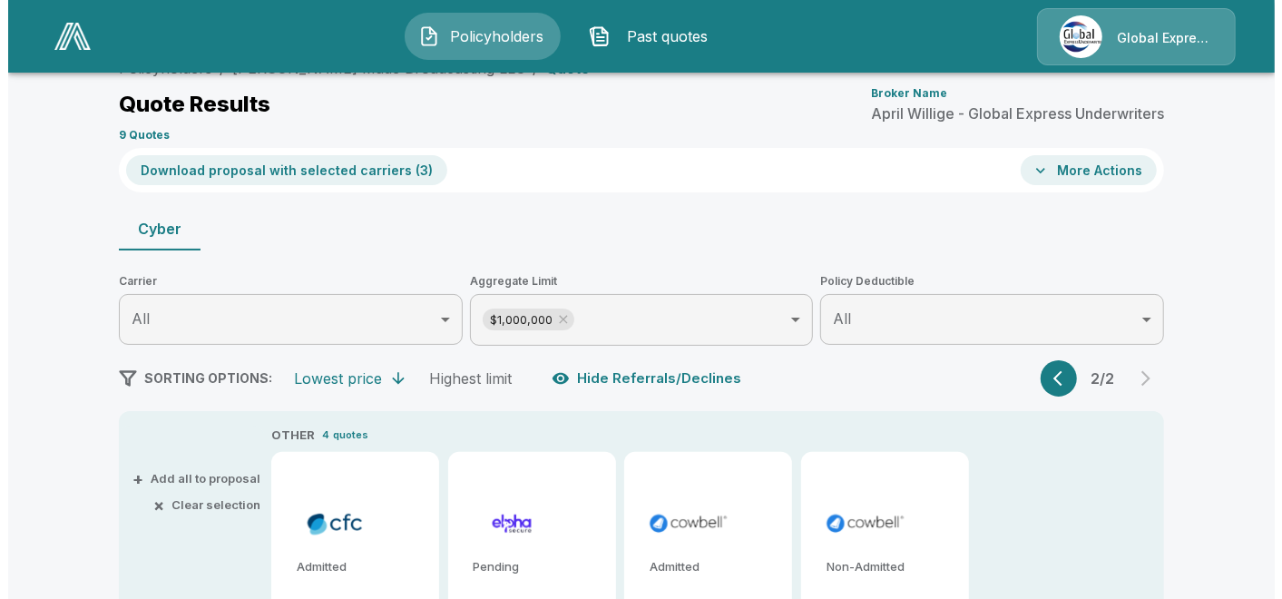
scroll to position [0, 0]
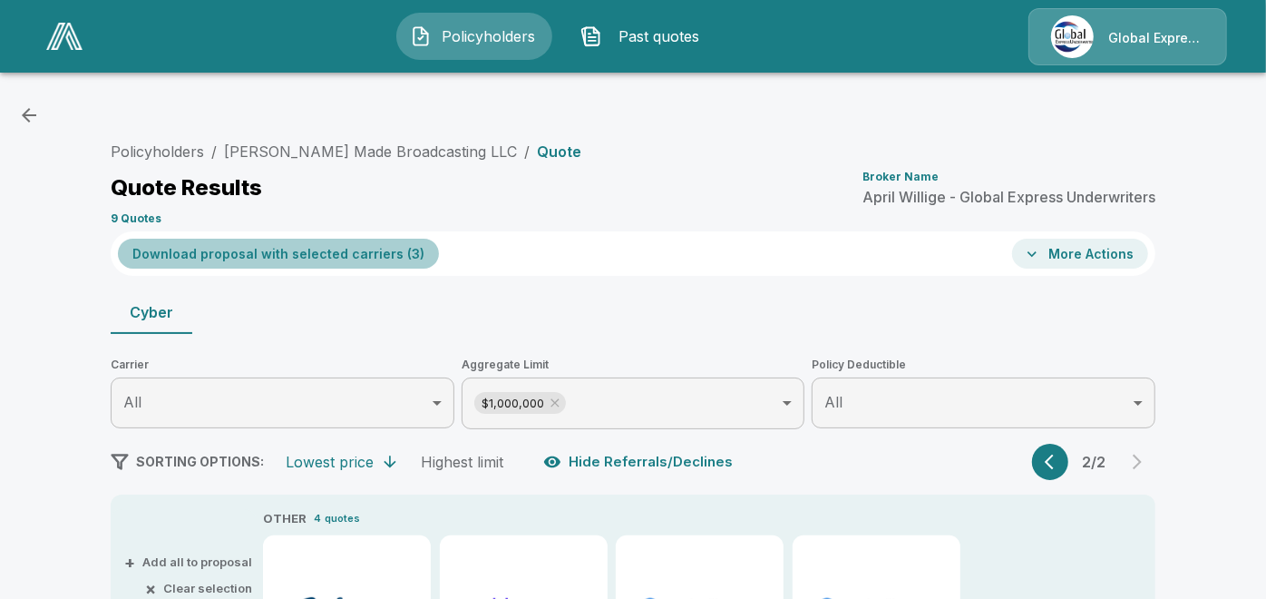
click at [316, 254] on button "Download proposal with selected carriers ( 3 )" at bounding box center [278, 254] width 321 height 30
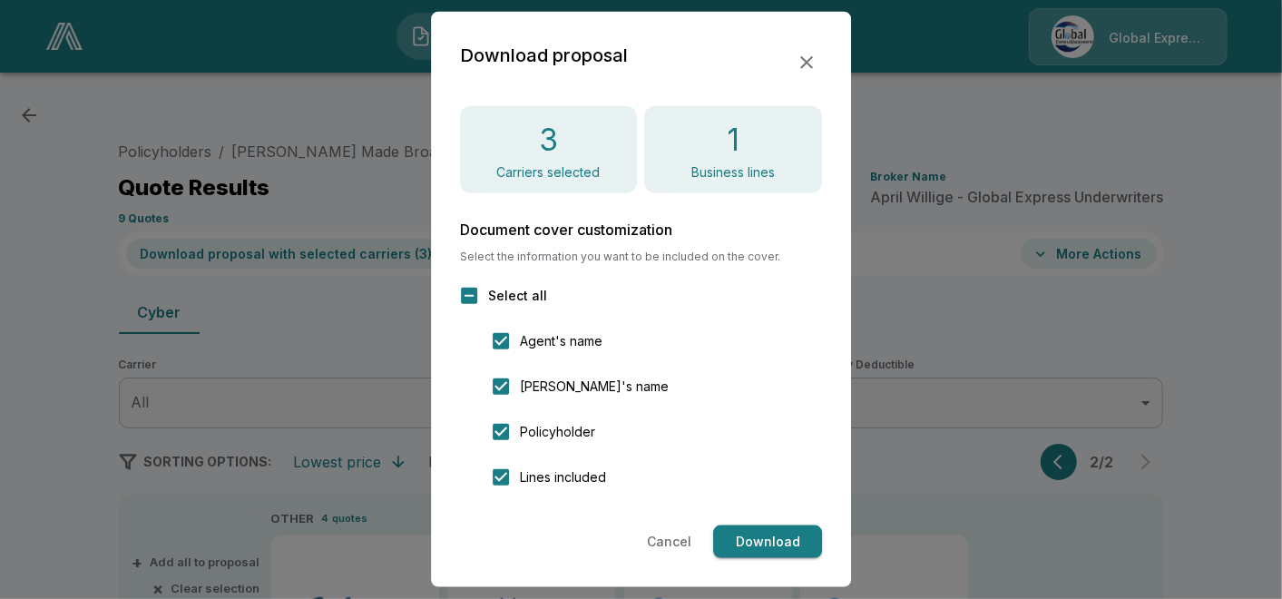
click at [777, 544] on button "Download" at bounding box center [767, 542] width 109 height 34
